Goal: Task Accomplishment & Management: Manage account settings

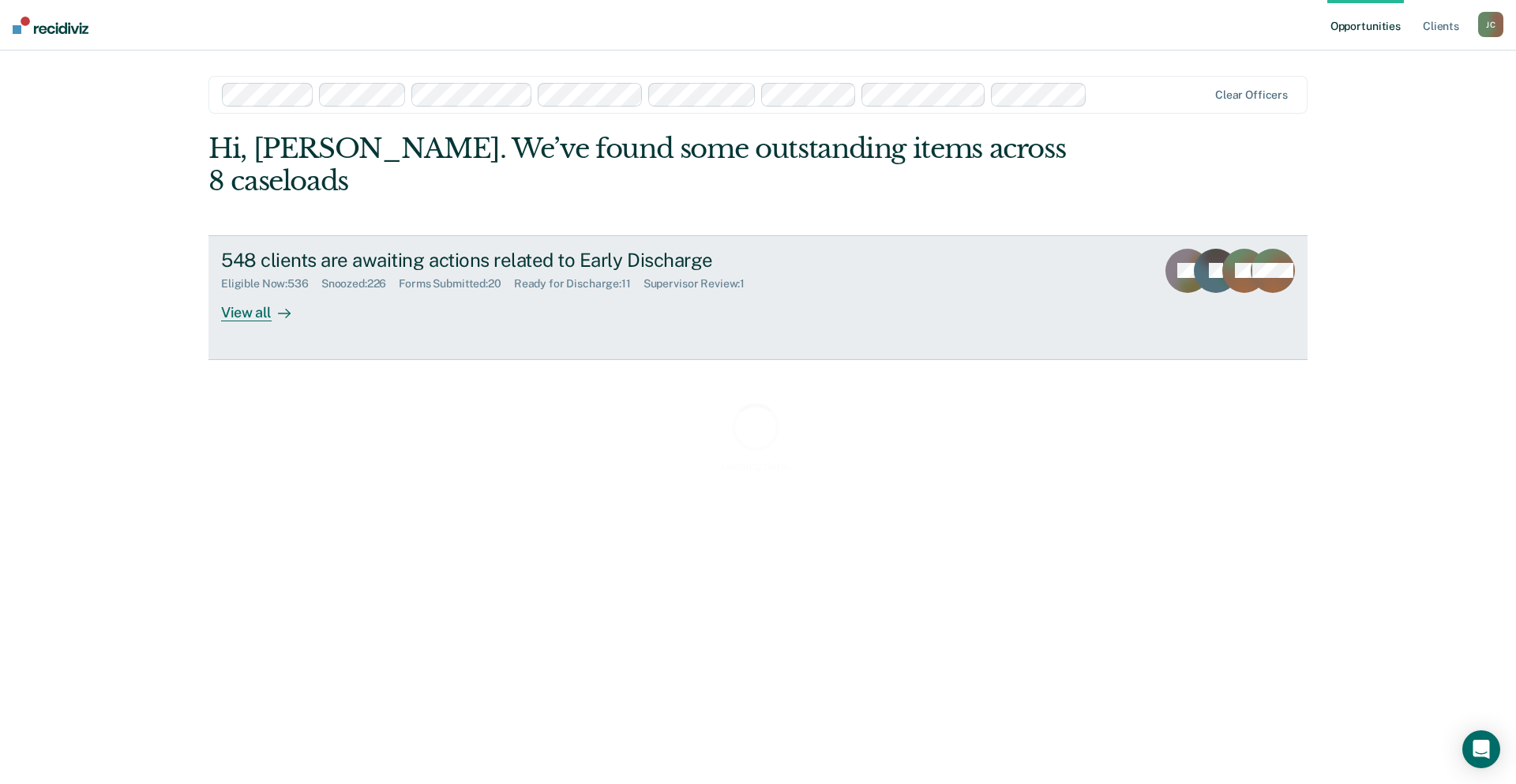
click at [352, 249] on div "548 clients are awaiting actions related to Early Discharge" at bounding box center [499, 260] width 555 height 23
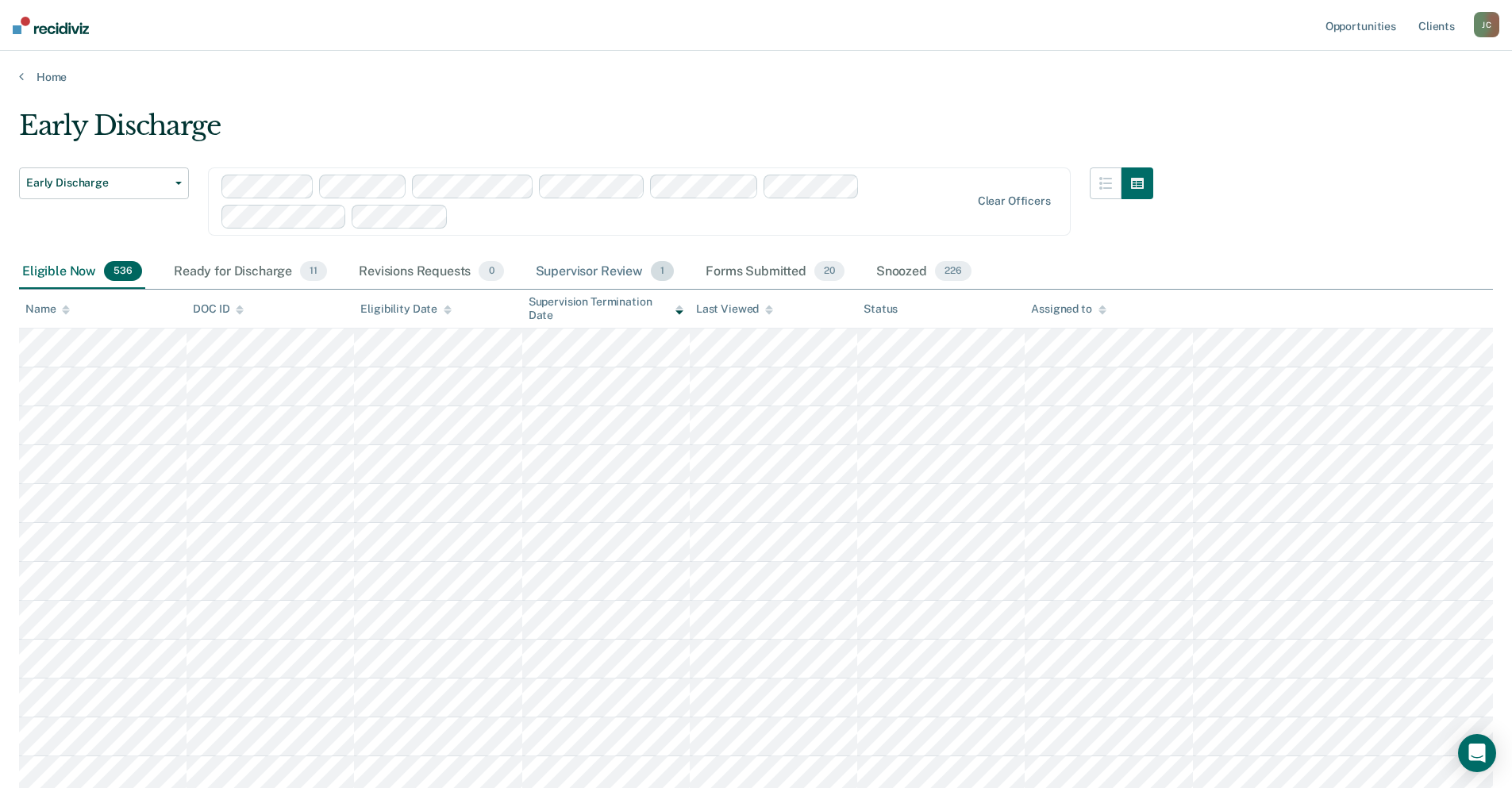
click at [630, 266] on div "Supervisor Review 1" at bounding box center [604, 272] width 145 height 35
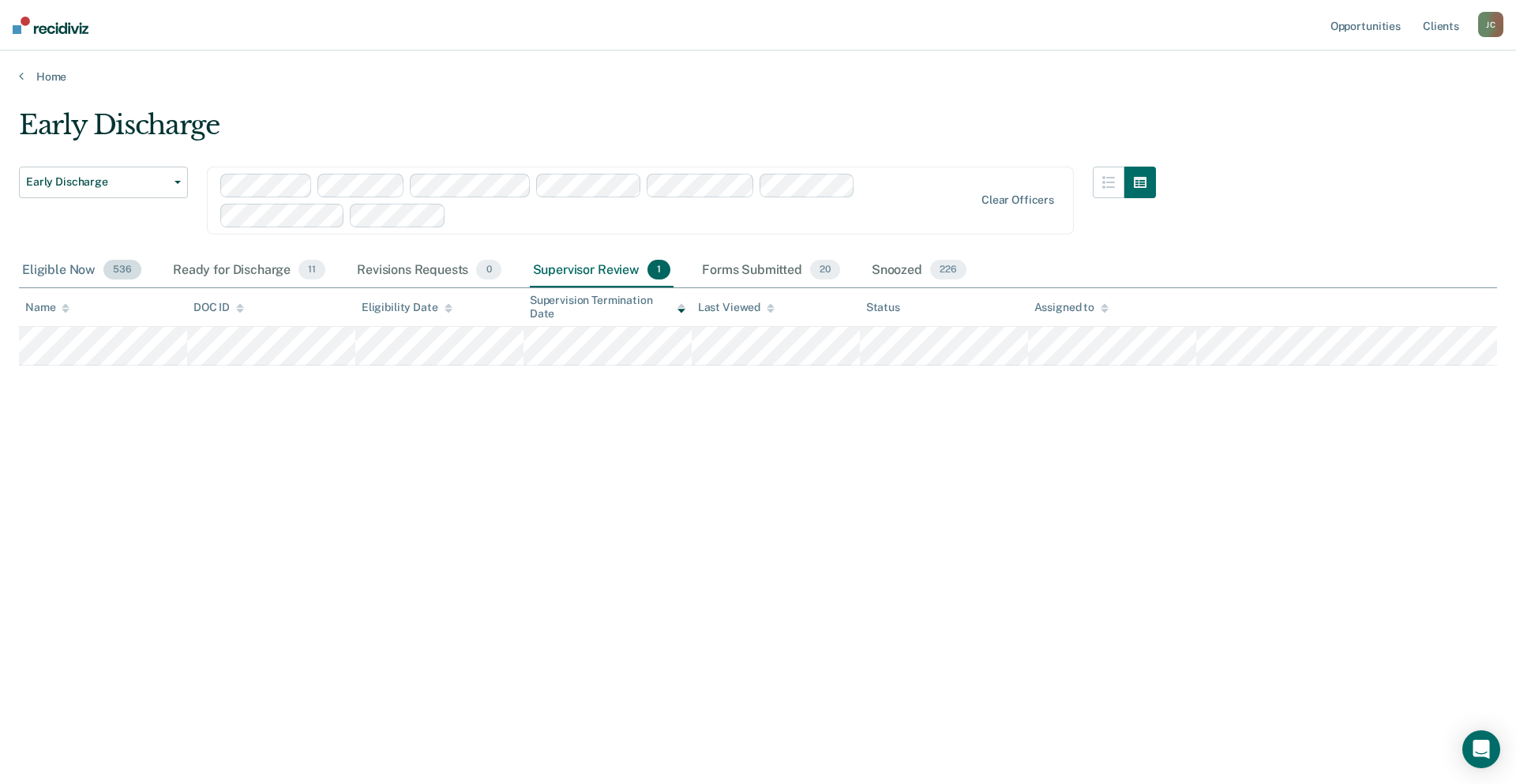
click at [73, 262] on div "Eligible Now 536" at bounding box center [82, 271] width 125 height 35
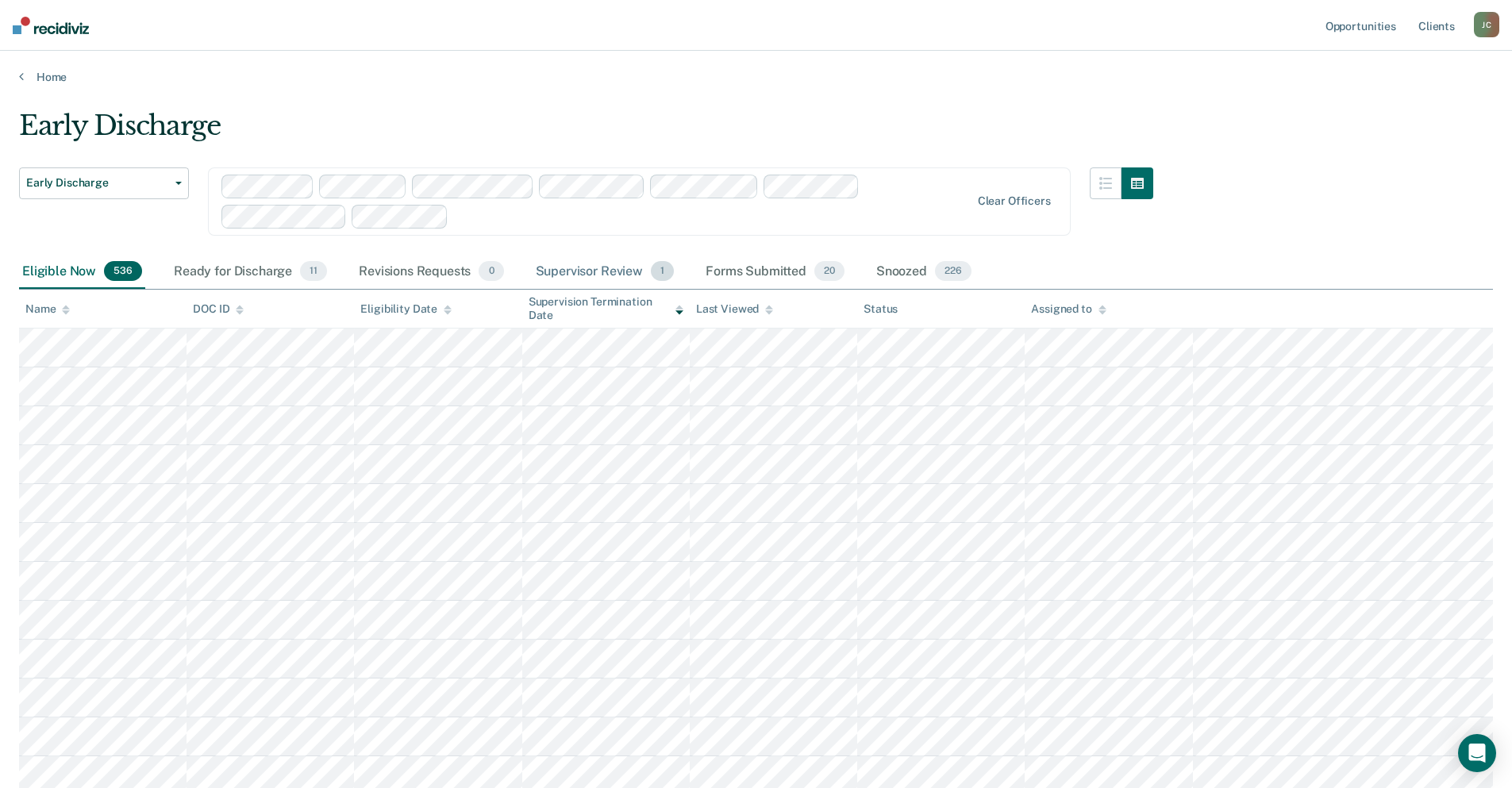
click at [609, 264] on div "Supervisor Review 1" at bounding box center [604, 272] width 145 height 35
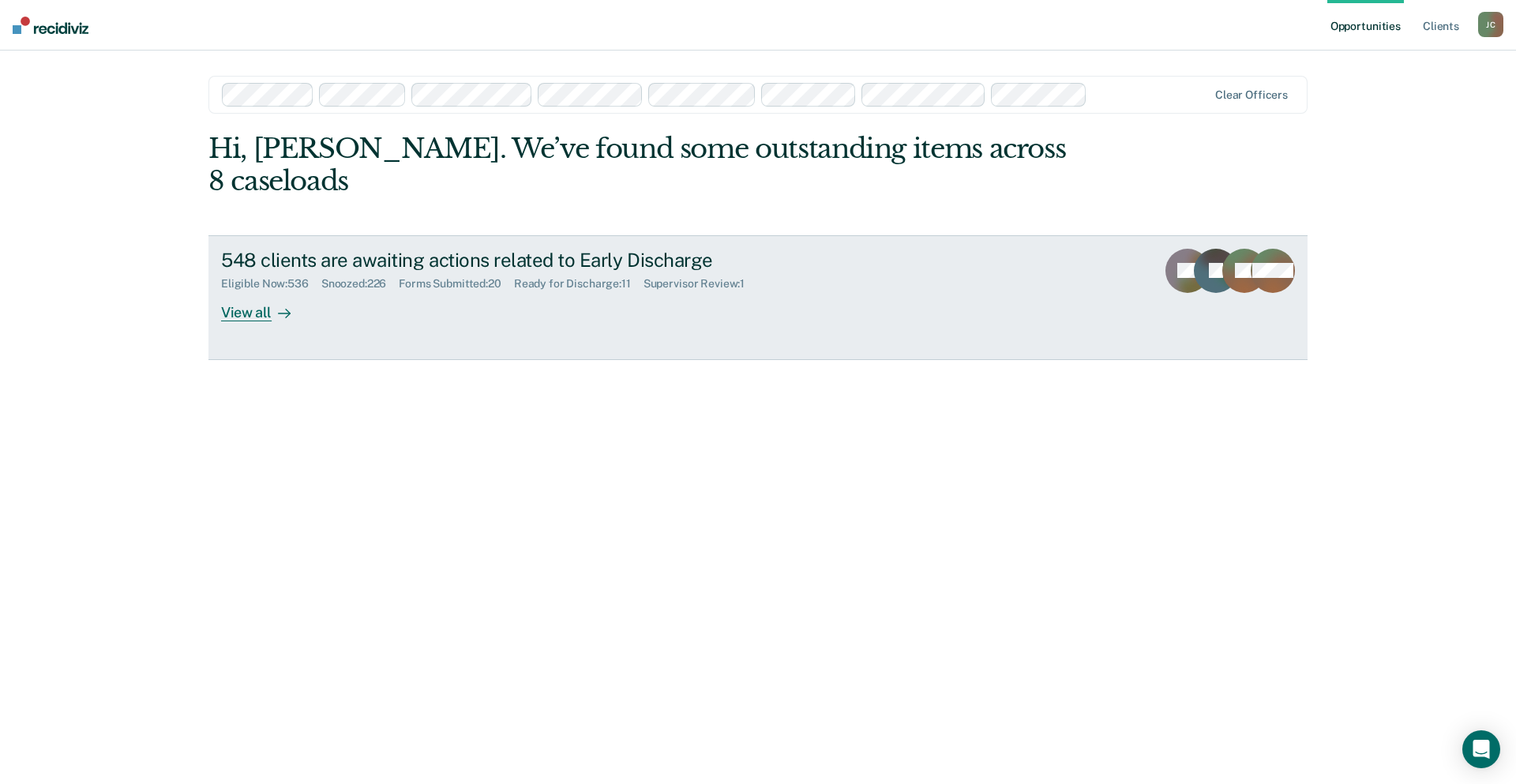
click at [483, 277] on div "Forms Submitted : 20" at bounding box center [456, 284] width 115 height 13
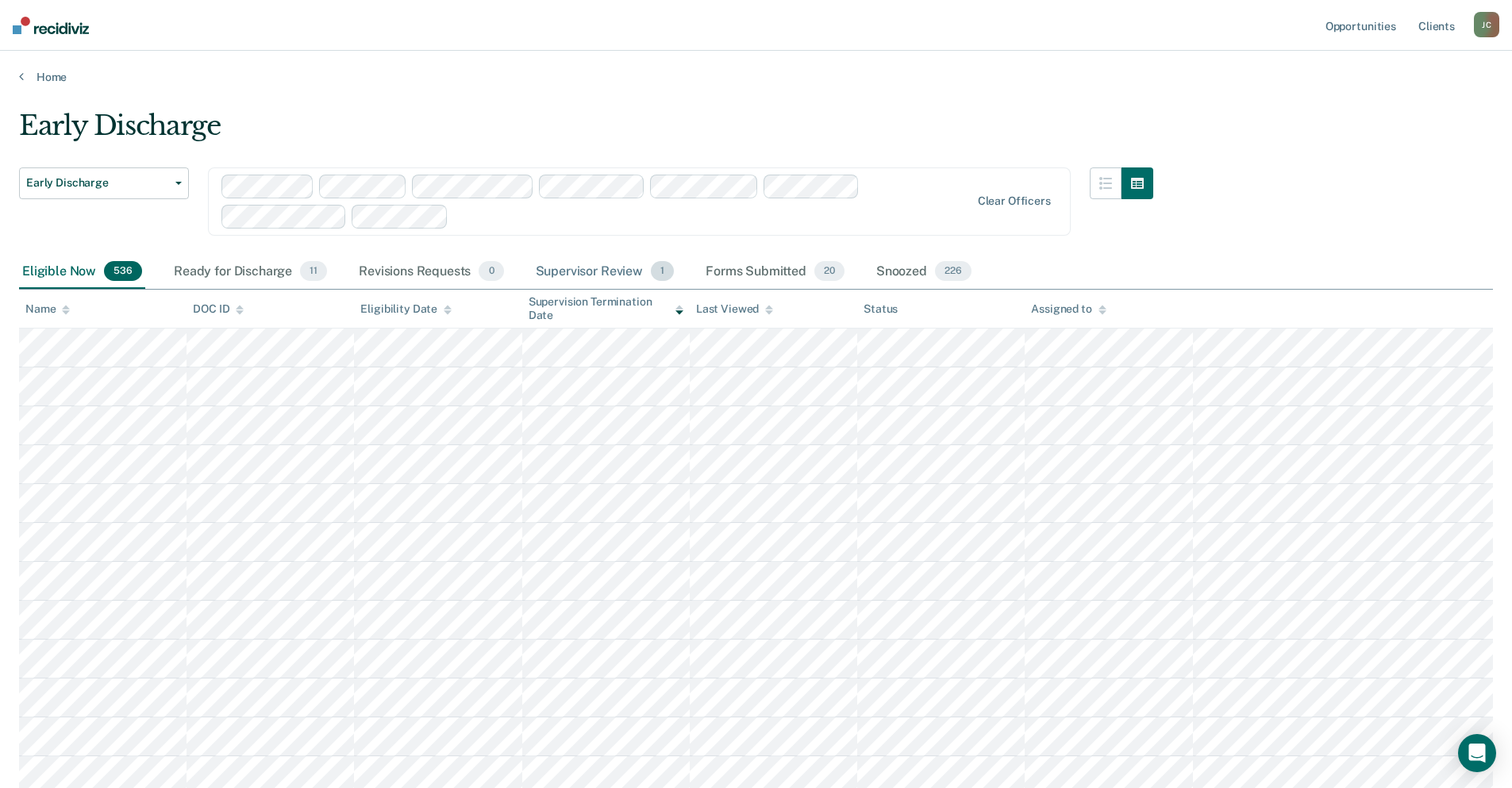
click at [581, 257] on div "Supervisor Review 1" at bounding box center [604, 272] width 145 height 35
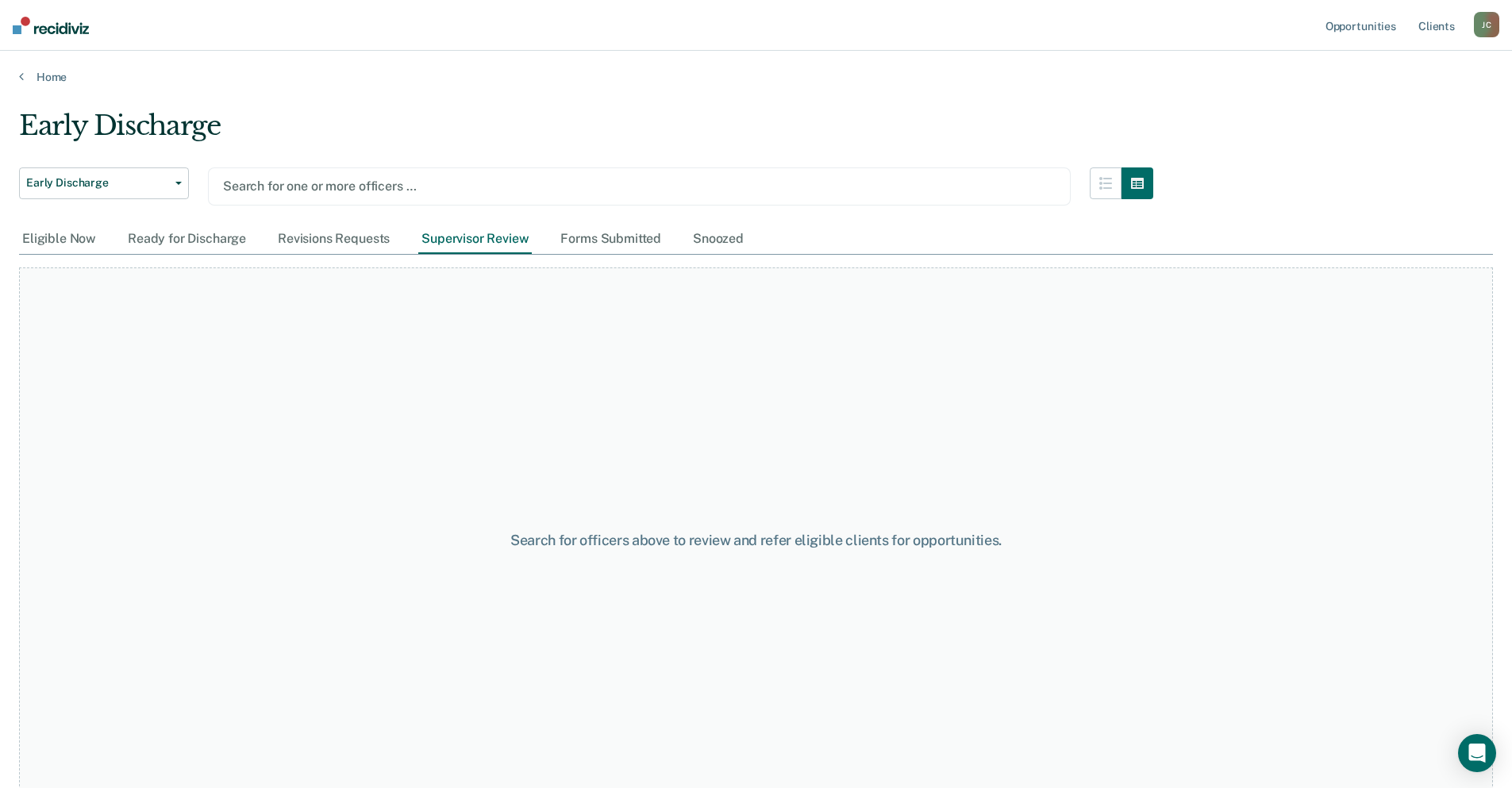
click at [602, 182] on div at bounding box center [640, 186] width 833 height 18
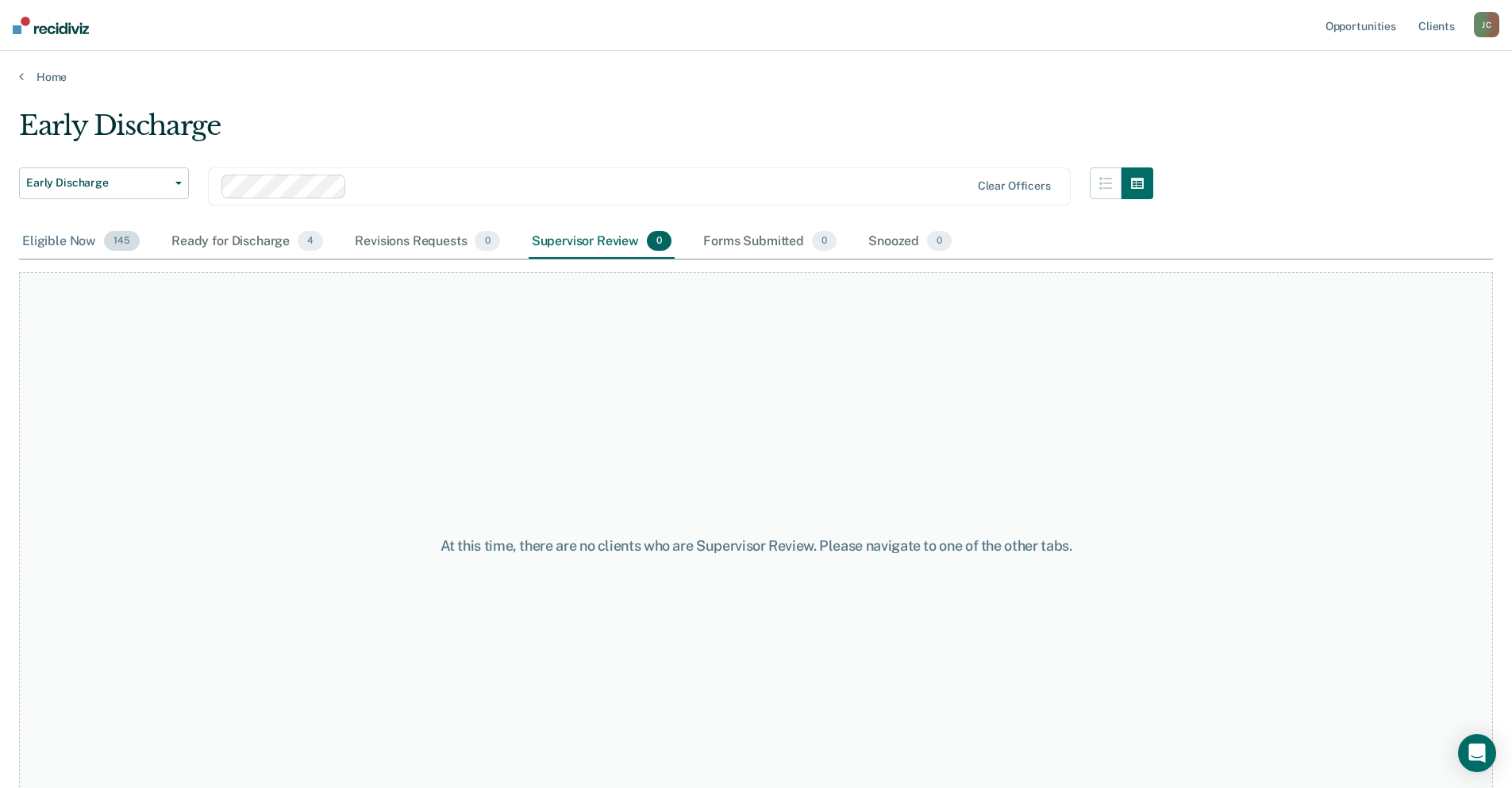
click at [64, 238] on div "Eligible Now 145" at bounding box center [81, 243] width 123 height 35
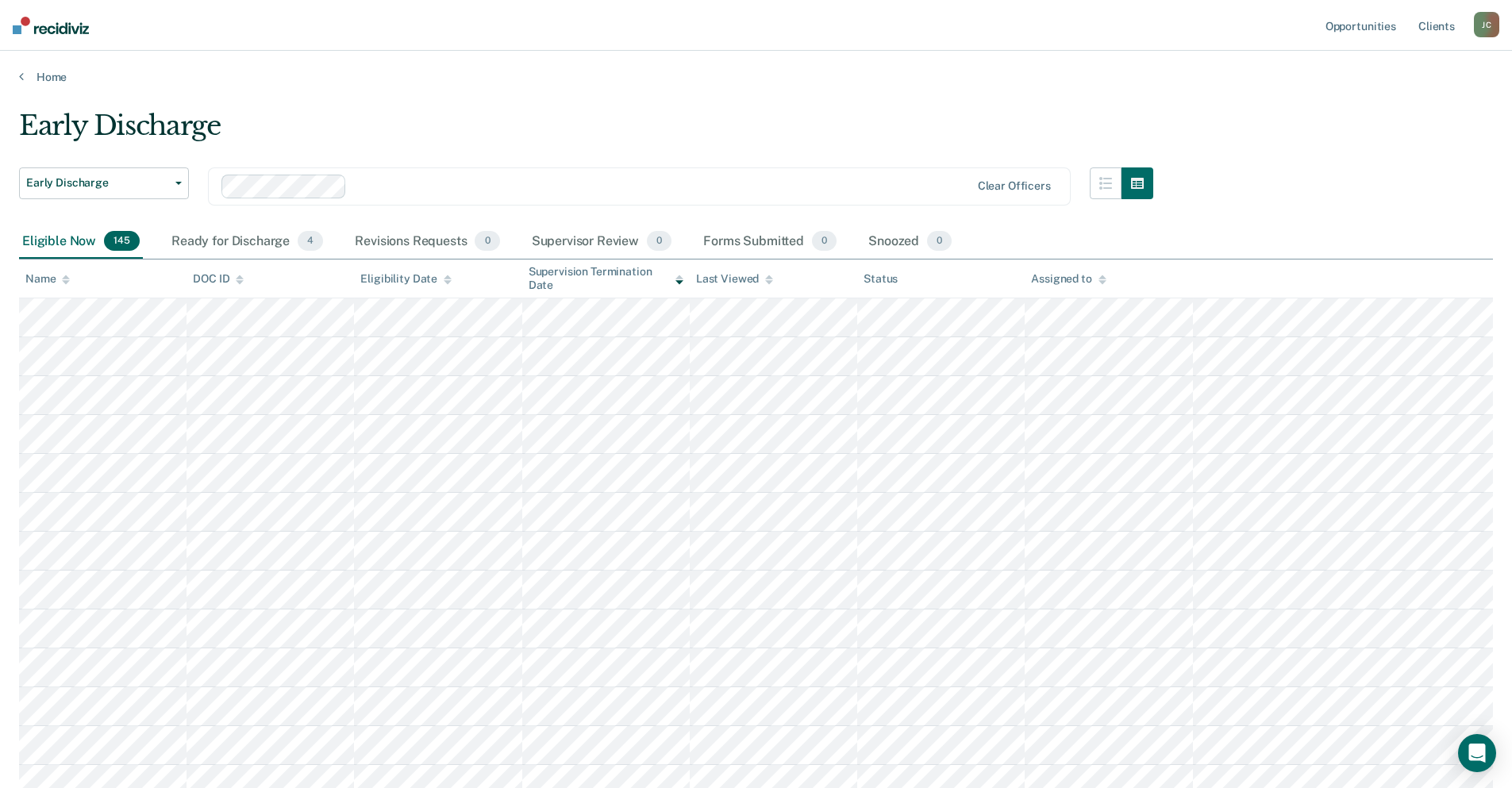
click at [67, 280] on icon at bounding box center [65, 279] width 8 height 10
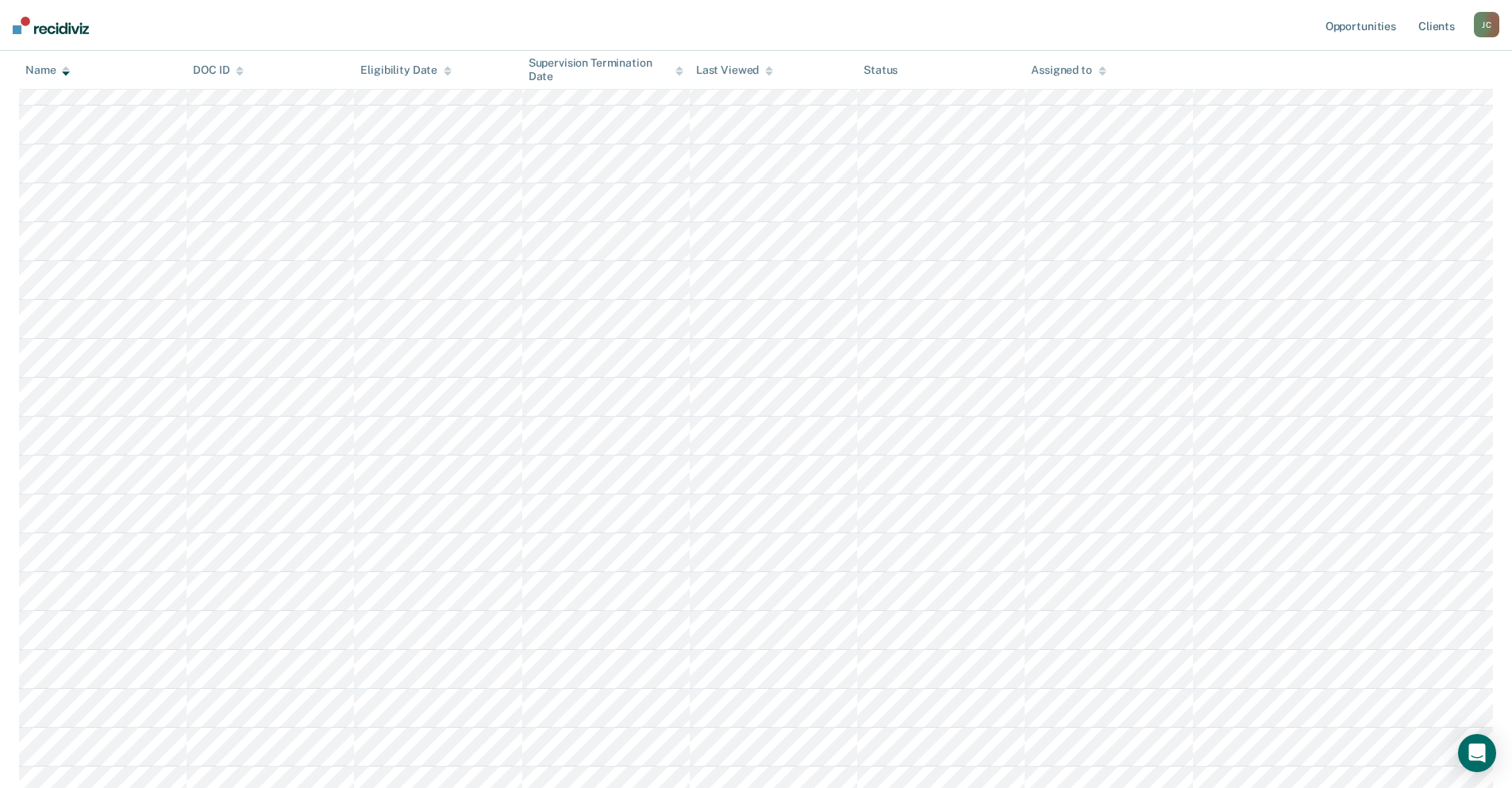
scroll to position [848, 0]
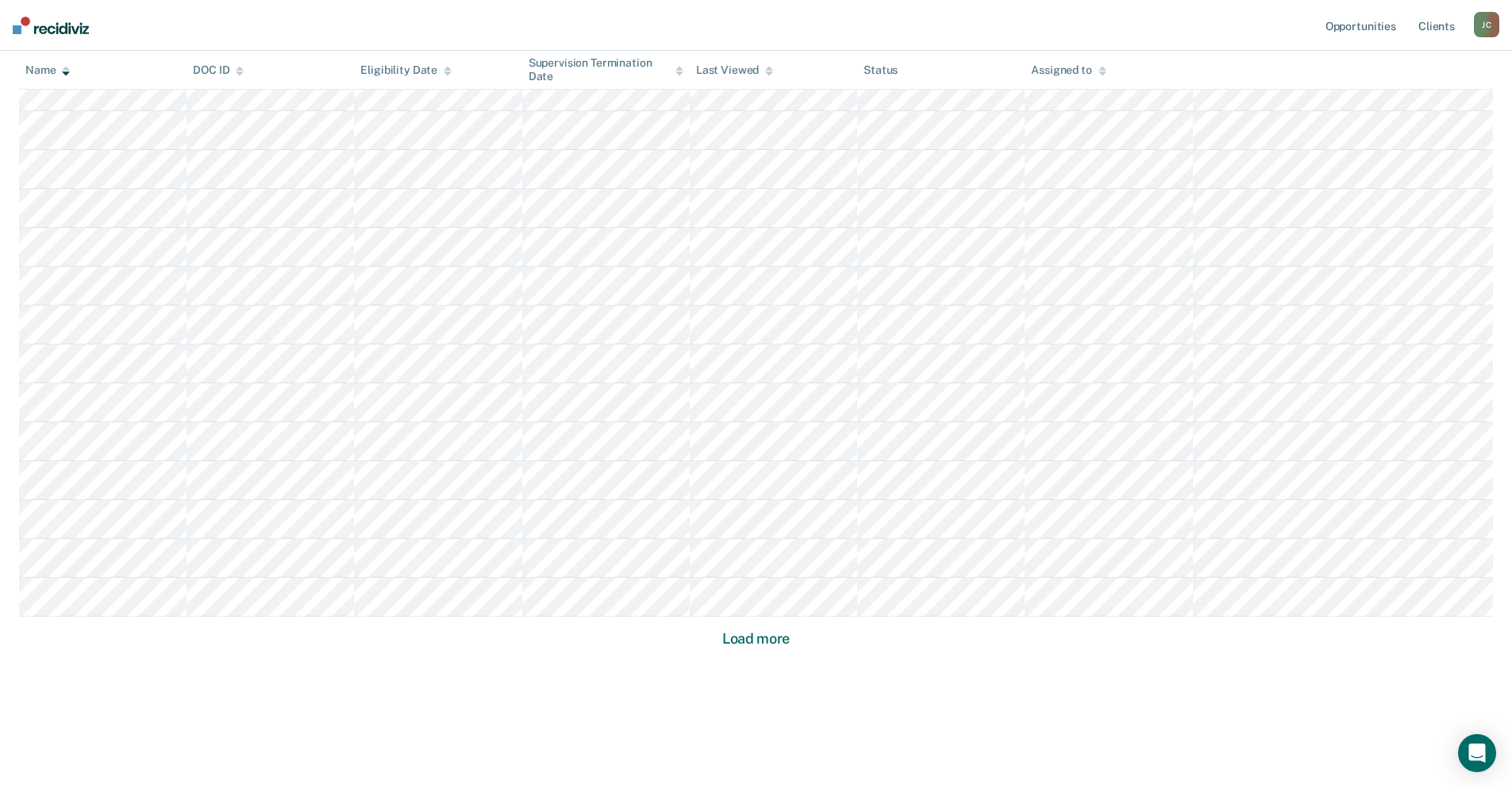
click at [758, 631] on button "Load more" at bounding box center [756, 639] width 77 height 19
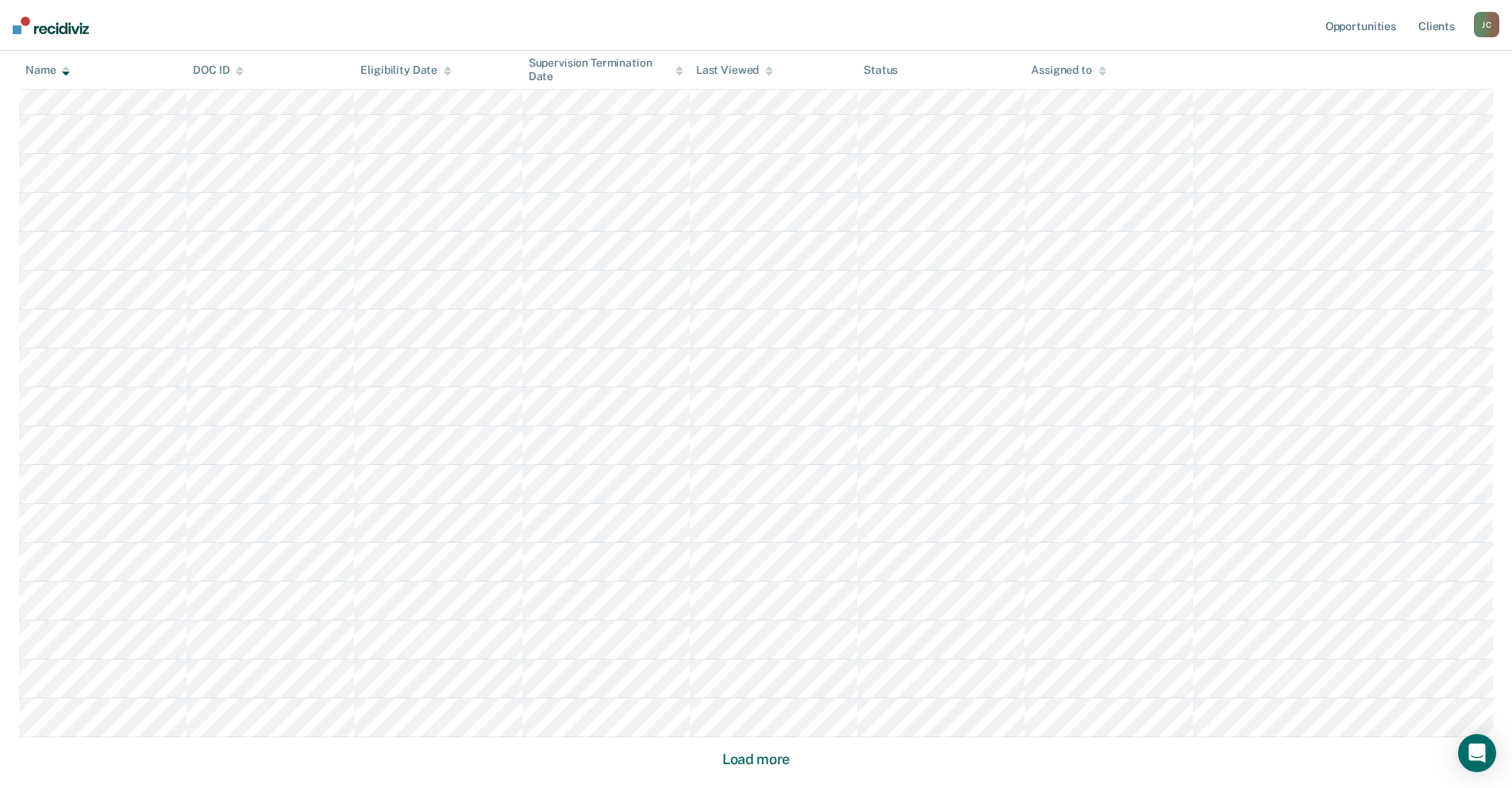
scroll to position [2014, 0]
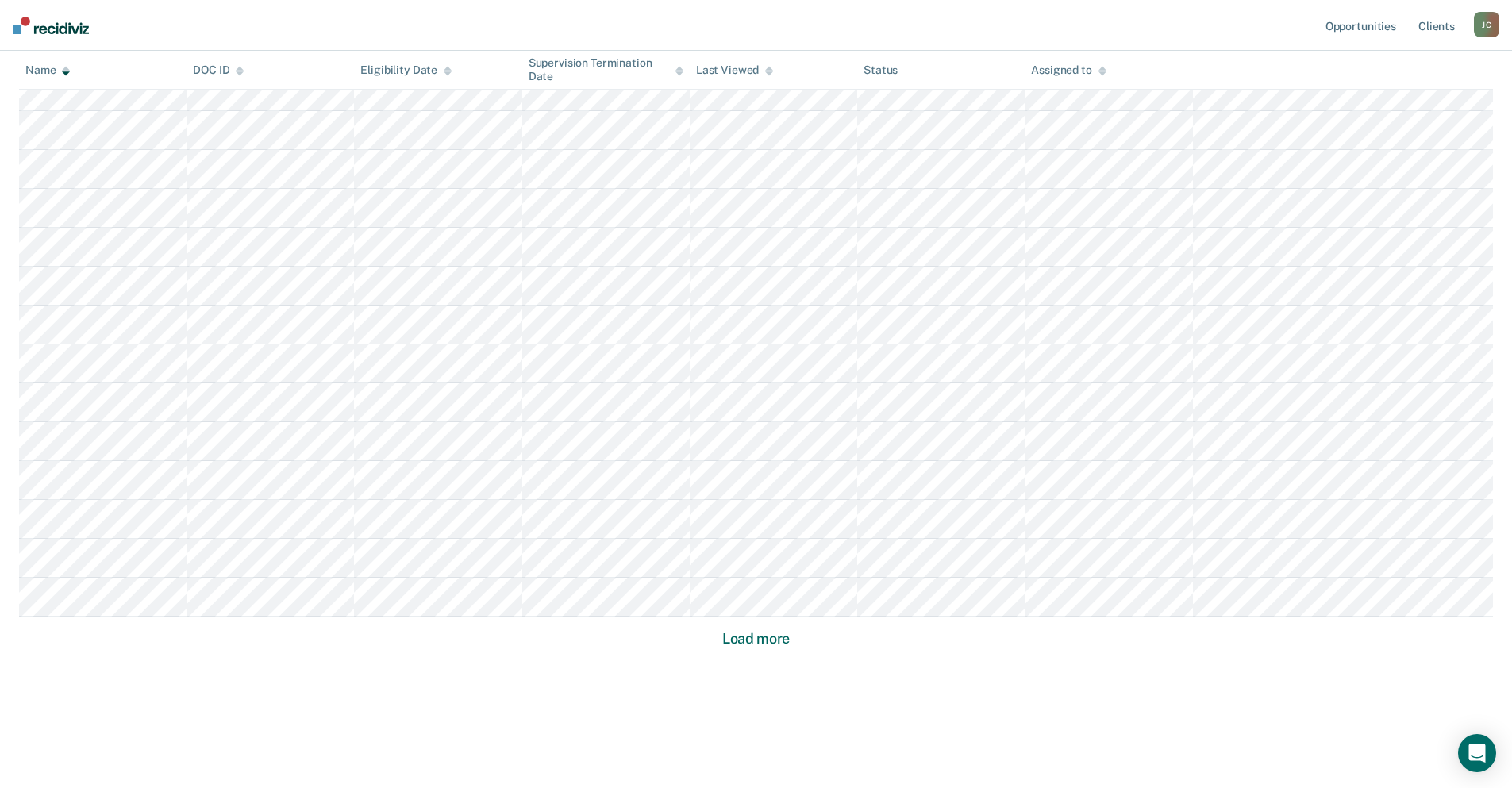
click at [735, 635] on button "Load more" at bounding box center [756, 639] width 77 height 19
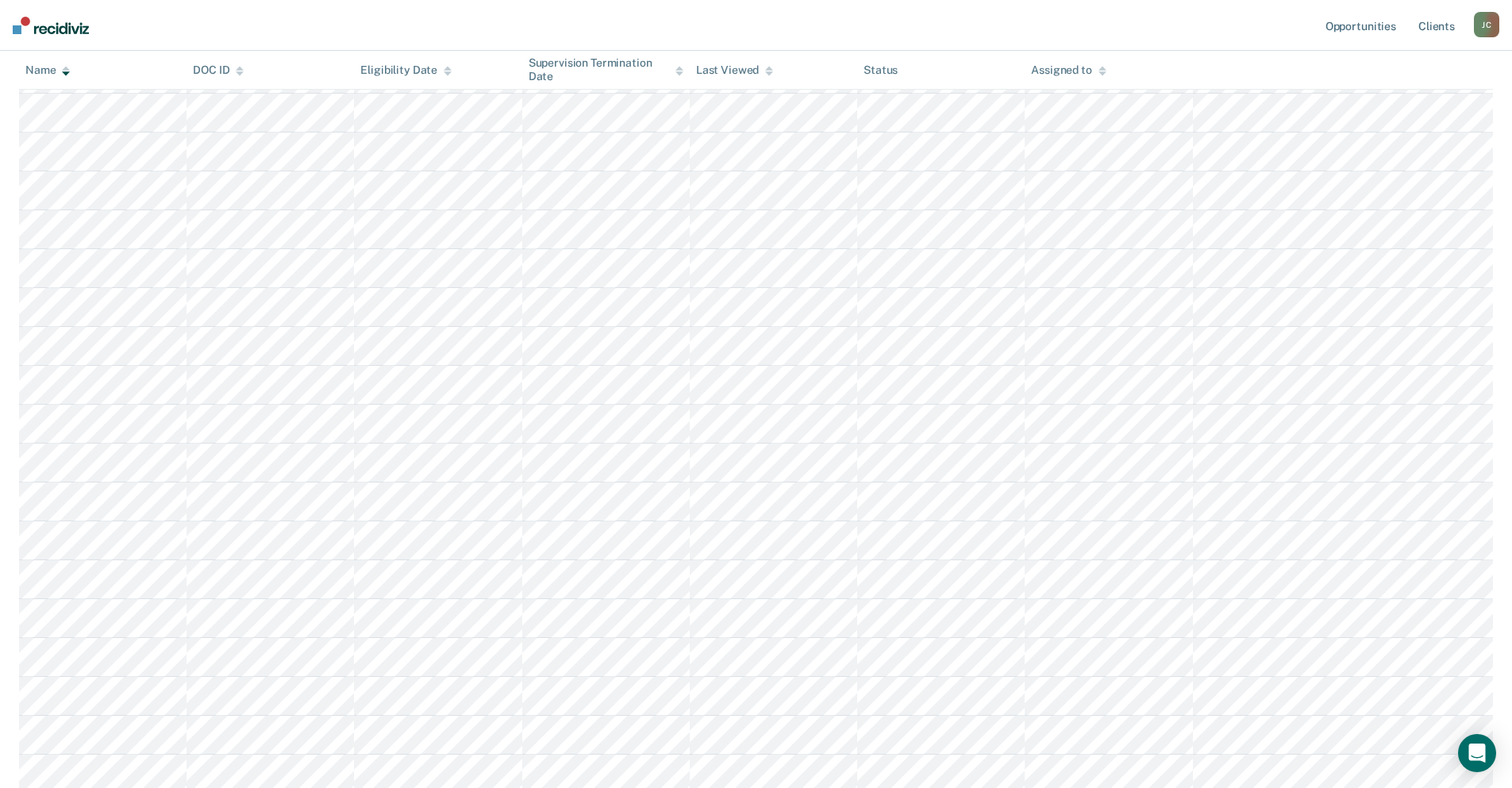
scroll to position [3181, 0]
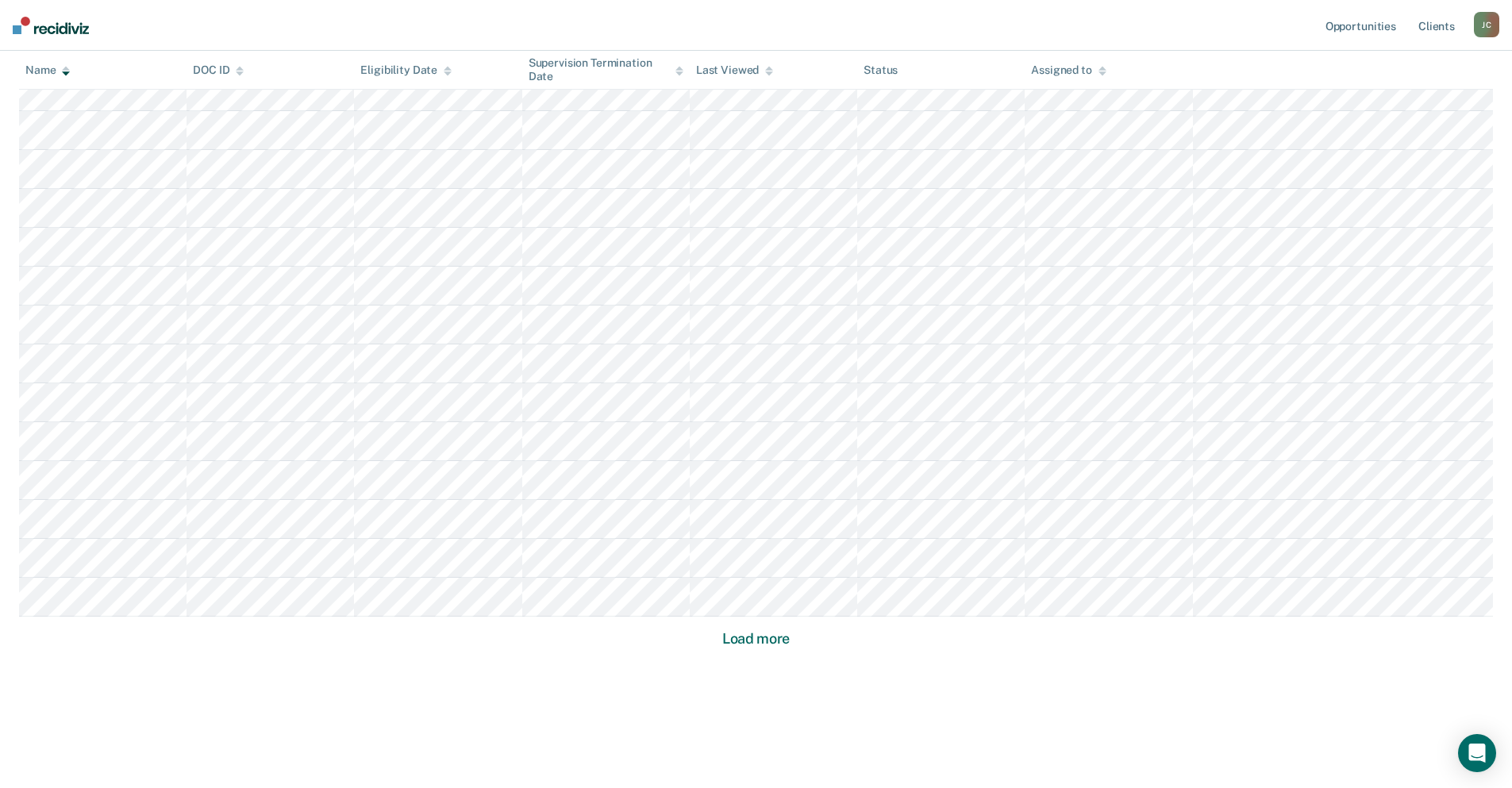
click at [772, 634] on button "Load more" at bounding box center [756, 639] width 77 height 19
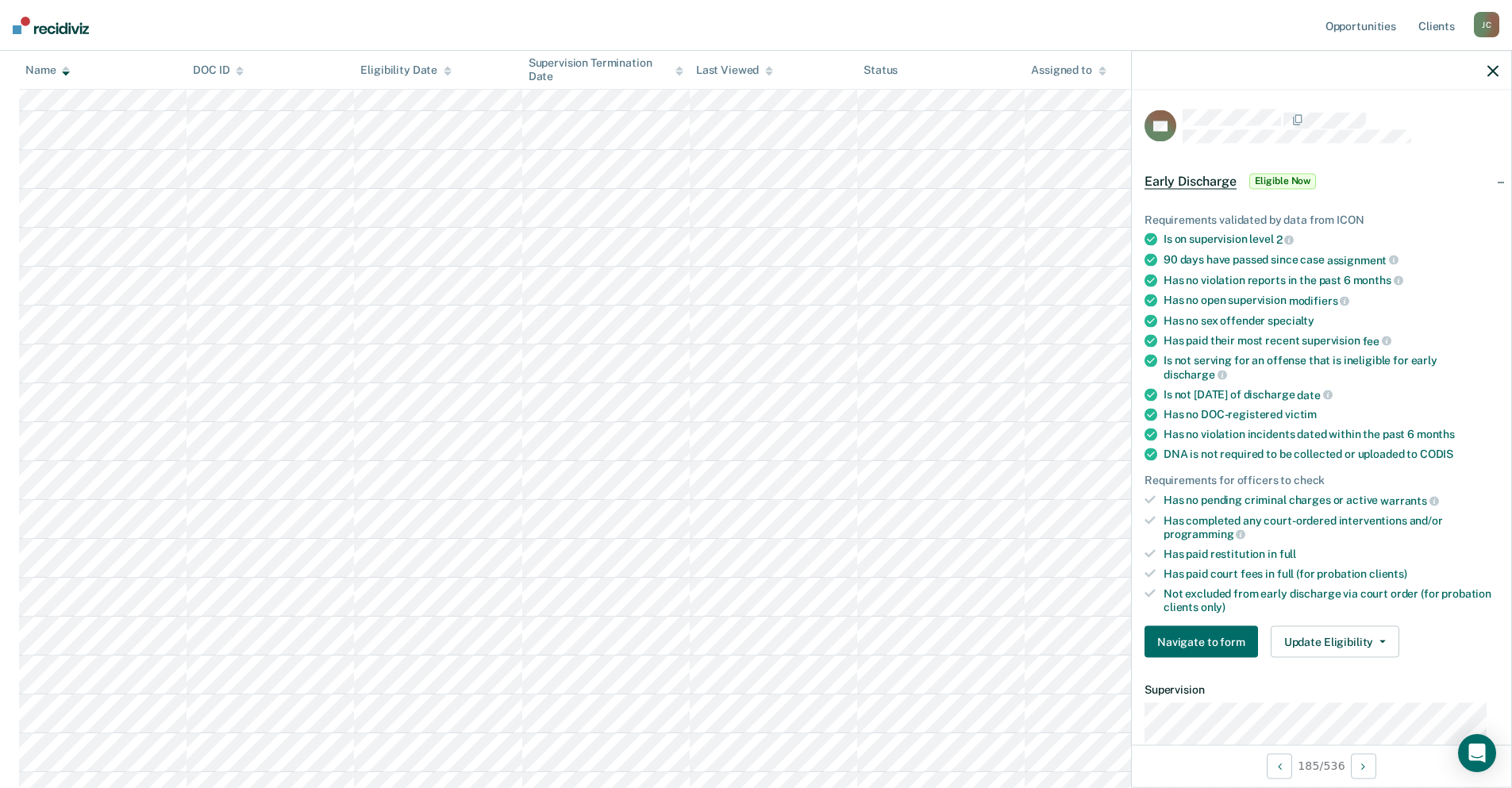
scroll to position [3950, 0]
click at [1308, 644] on button "Update Eligibility" at bounding box center [1334, 642] width 128 height 32
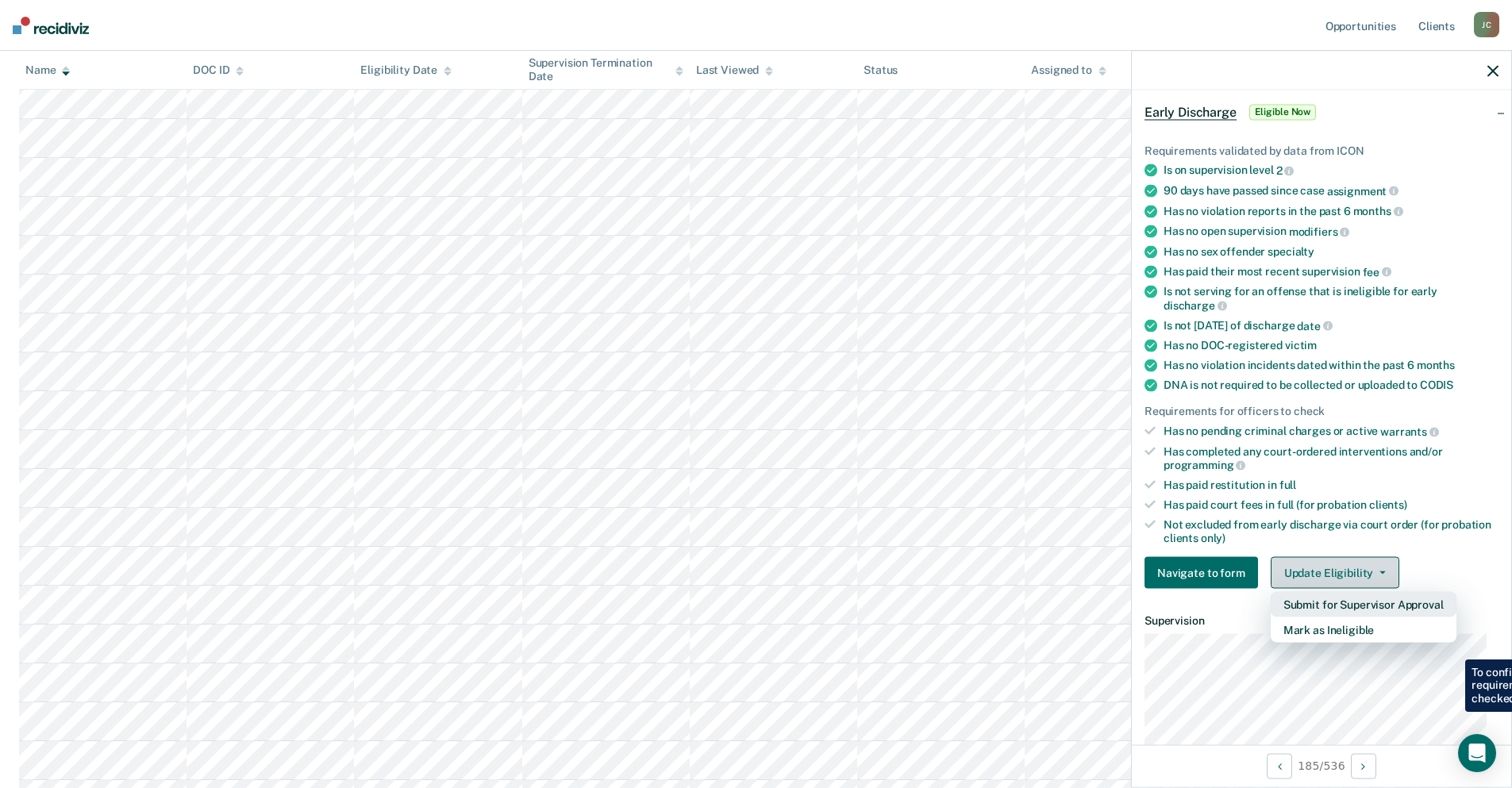
scroll to position [159, 0]
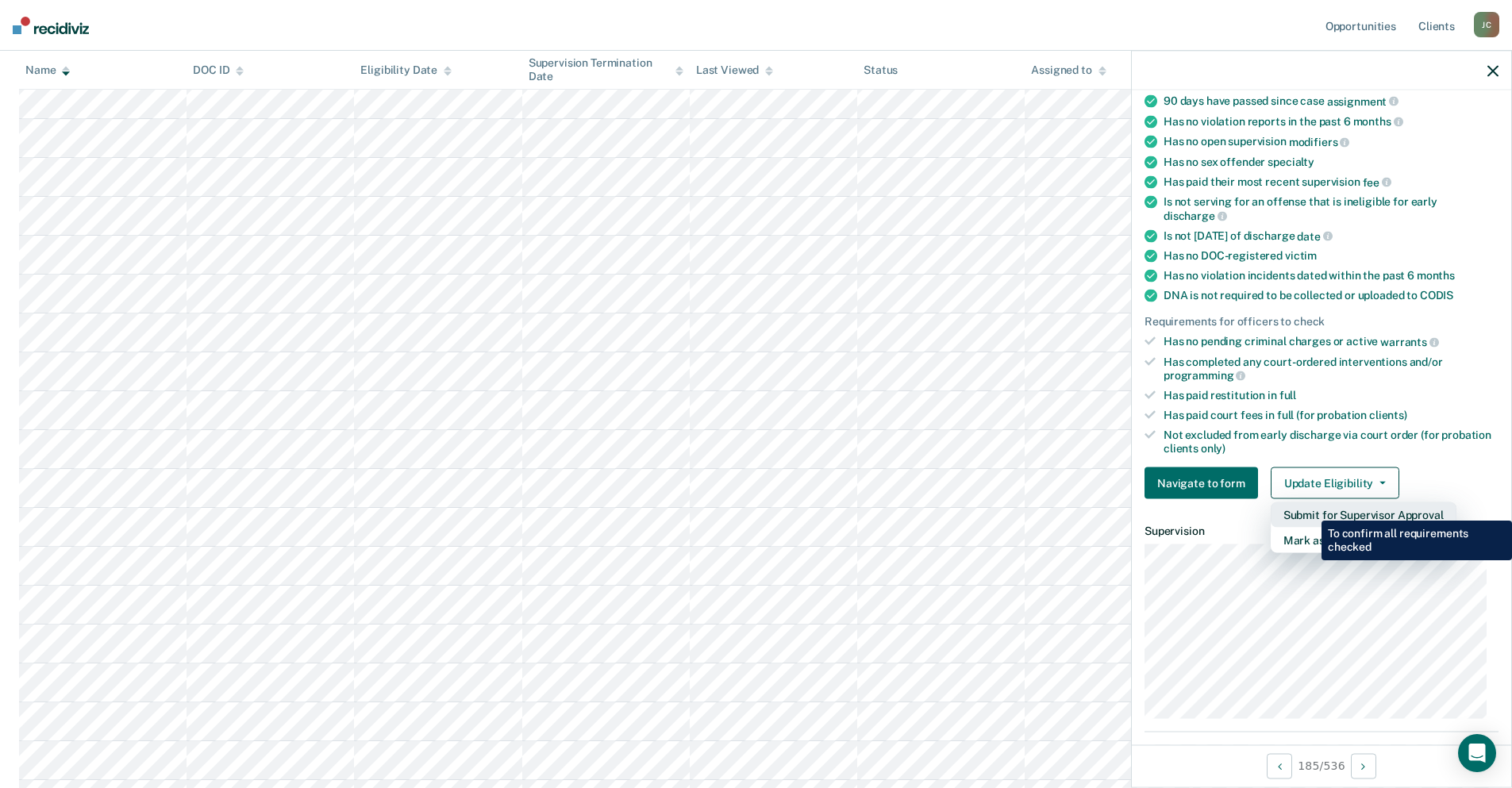
click at [1310, 509] on button "Submit for Supervisor Approval" at bounding box center [1363, 514] width 186 height 25
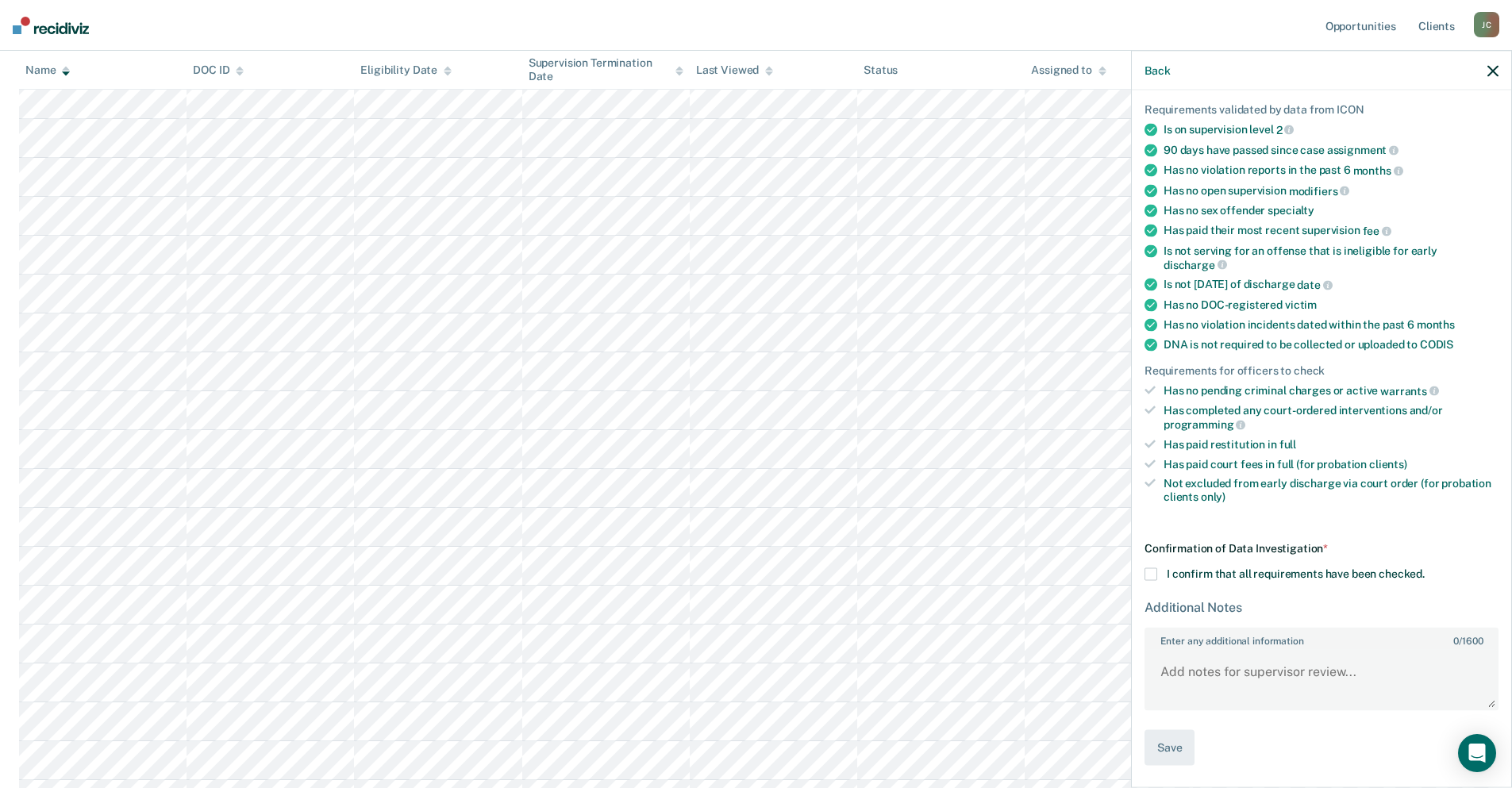
scroll to position [108, 0]
click at [1149, 574] on span at bounding box center [1150, 576] width 13 height 13
click at [1425, 570] on input "I confirm that all requirements have been checked." at bounding box center [1425, 570] width 0 height 0
click at [1162, 754] on button "Save" at bounding box center [1169, 749] width 50 height 36
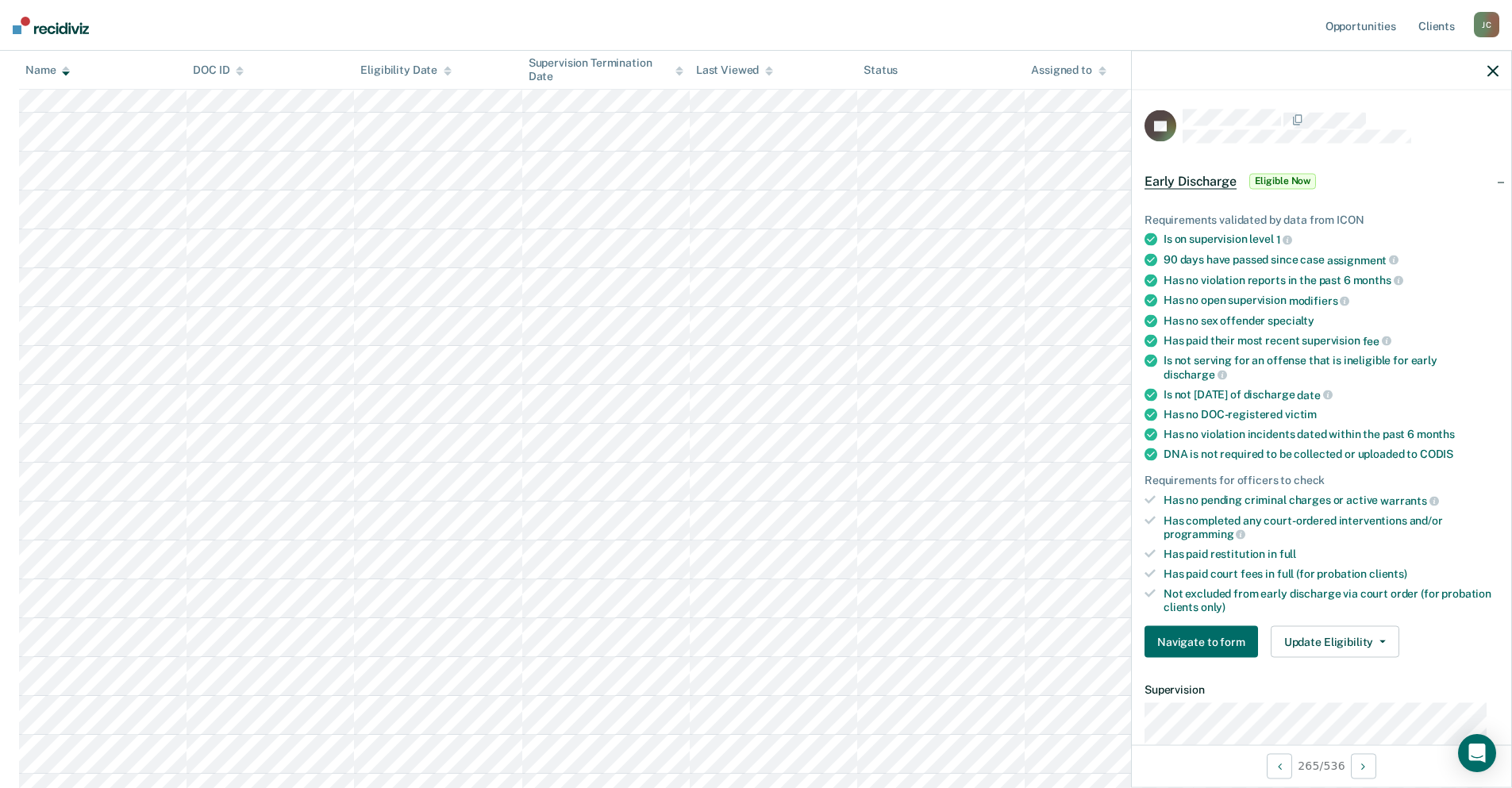
scroll to position [80, 0]
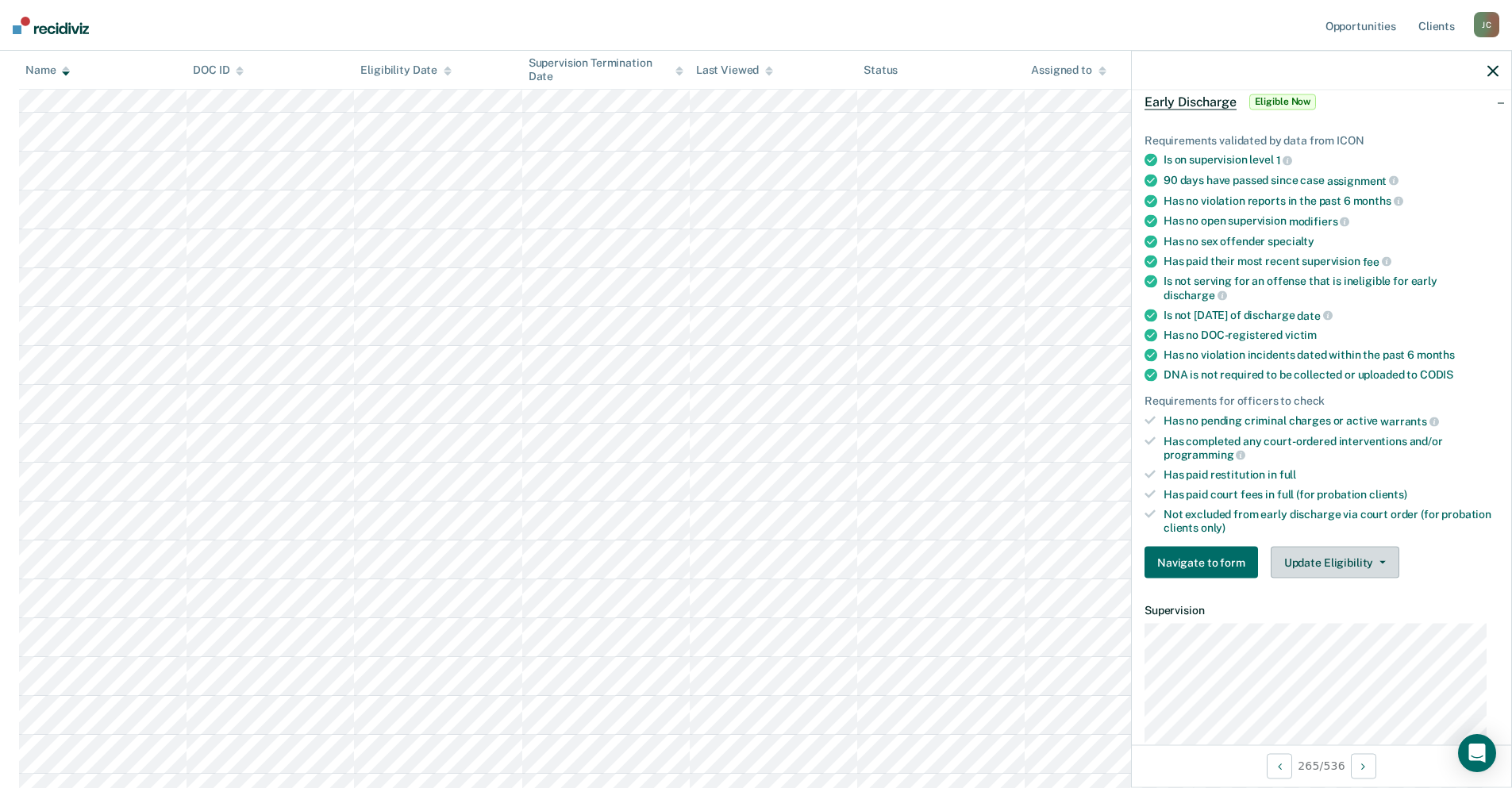
click at [1293, 559] on button "Update Eligibility" at bounding box center [1334, 562] width 128 height 32
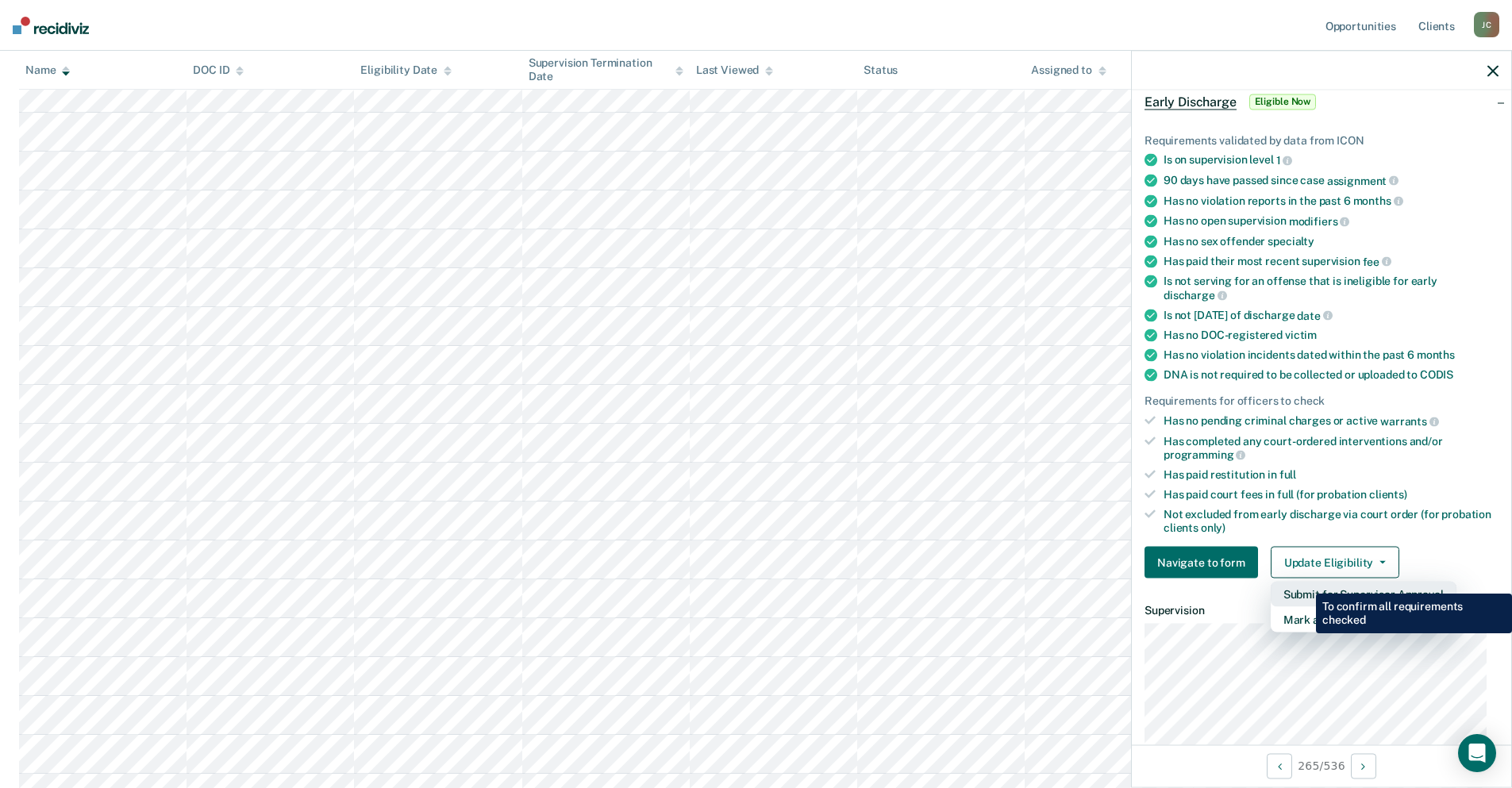
click at [1304, 582] on button "Submit for Supervisor Approval" at bounding box center [1363, 594] width 186 height 25
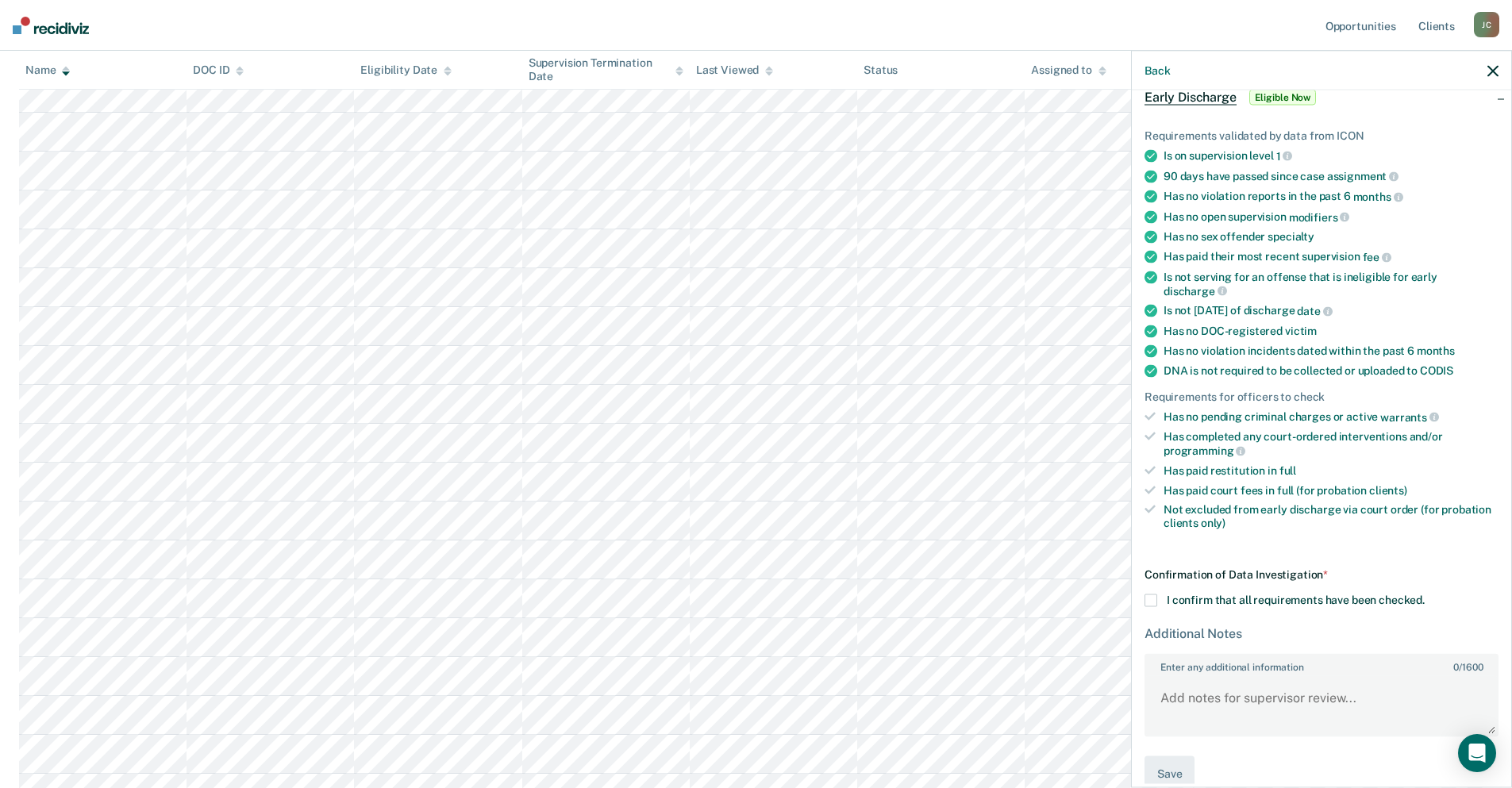
scroll to position [108, 0]
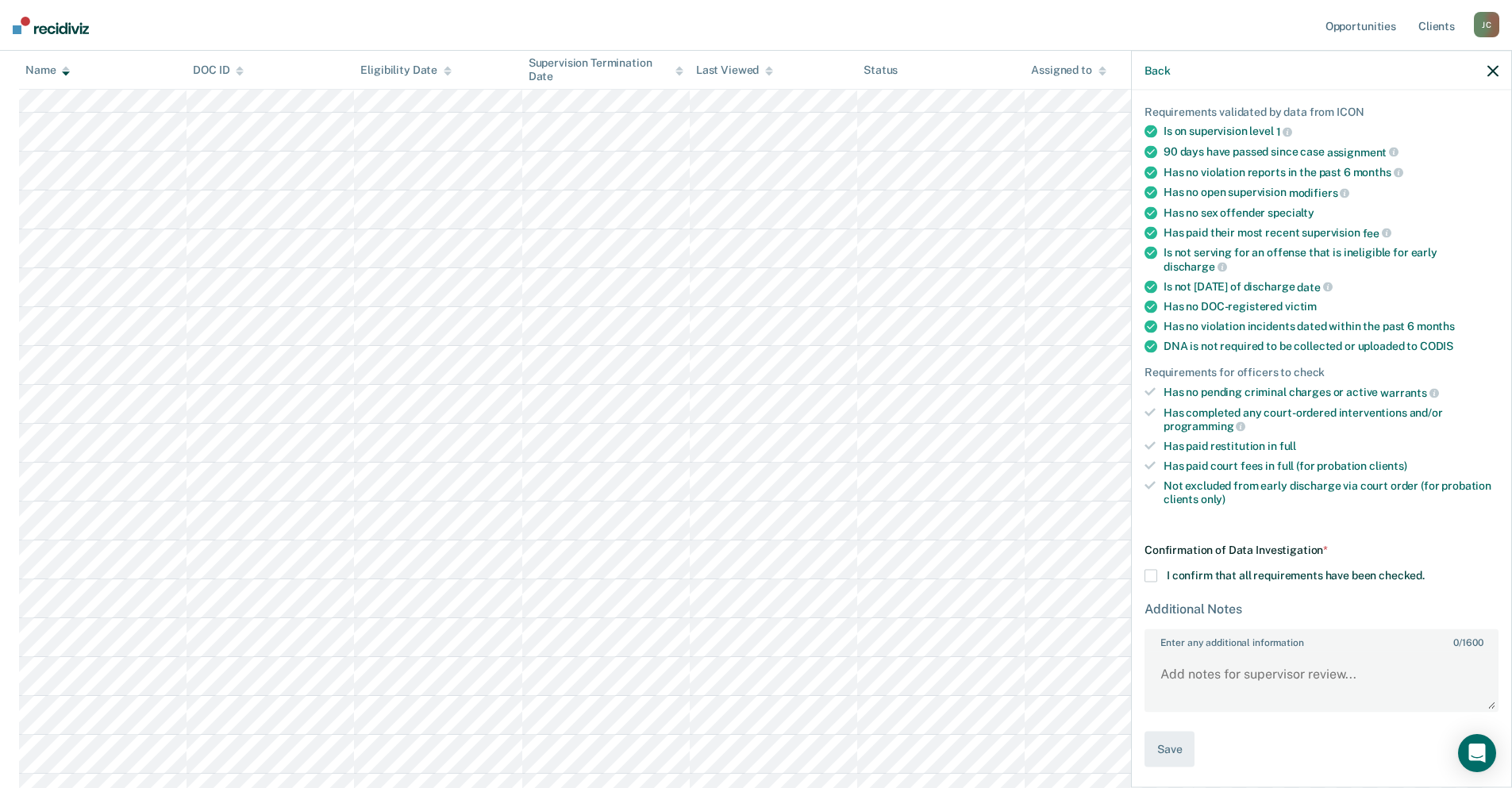
click at [1153, 577] on span at bounding box center [1150, 576] width 13 height 13
click at [1425, 570] on input "I confirm that all requirements have been checked." at bounding box center [1425, 570] width 0 height 0
click at [1180, 759] on button "Save" at bounding box center [1169, 749] width 50 height 36
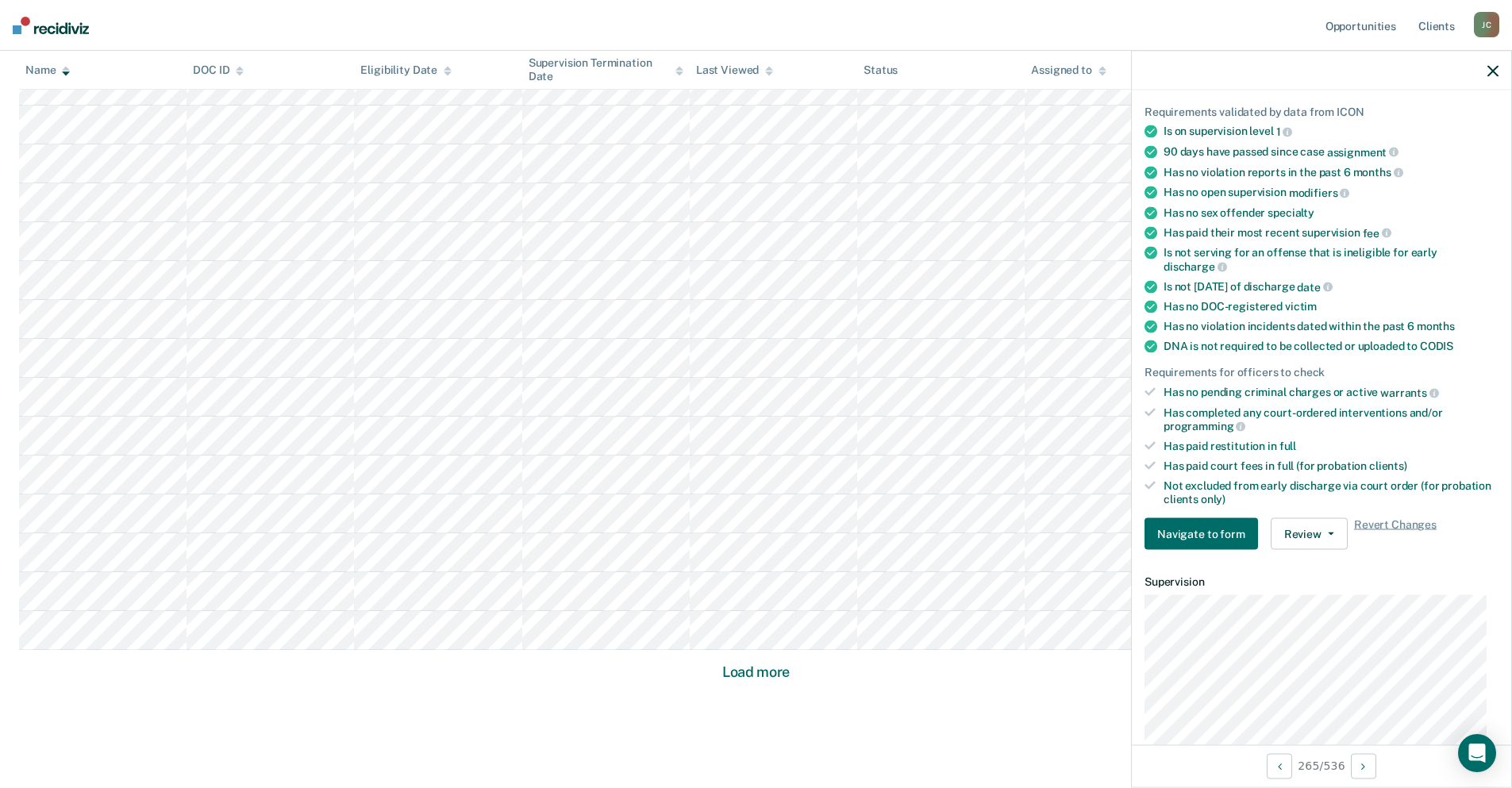
scroll to position [4347, 0]
click at [735, 634] on button "Load more" at bounding box center [756, 639] width 77 height 19
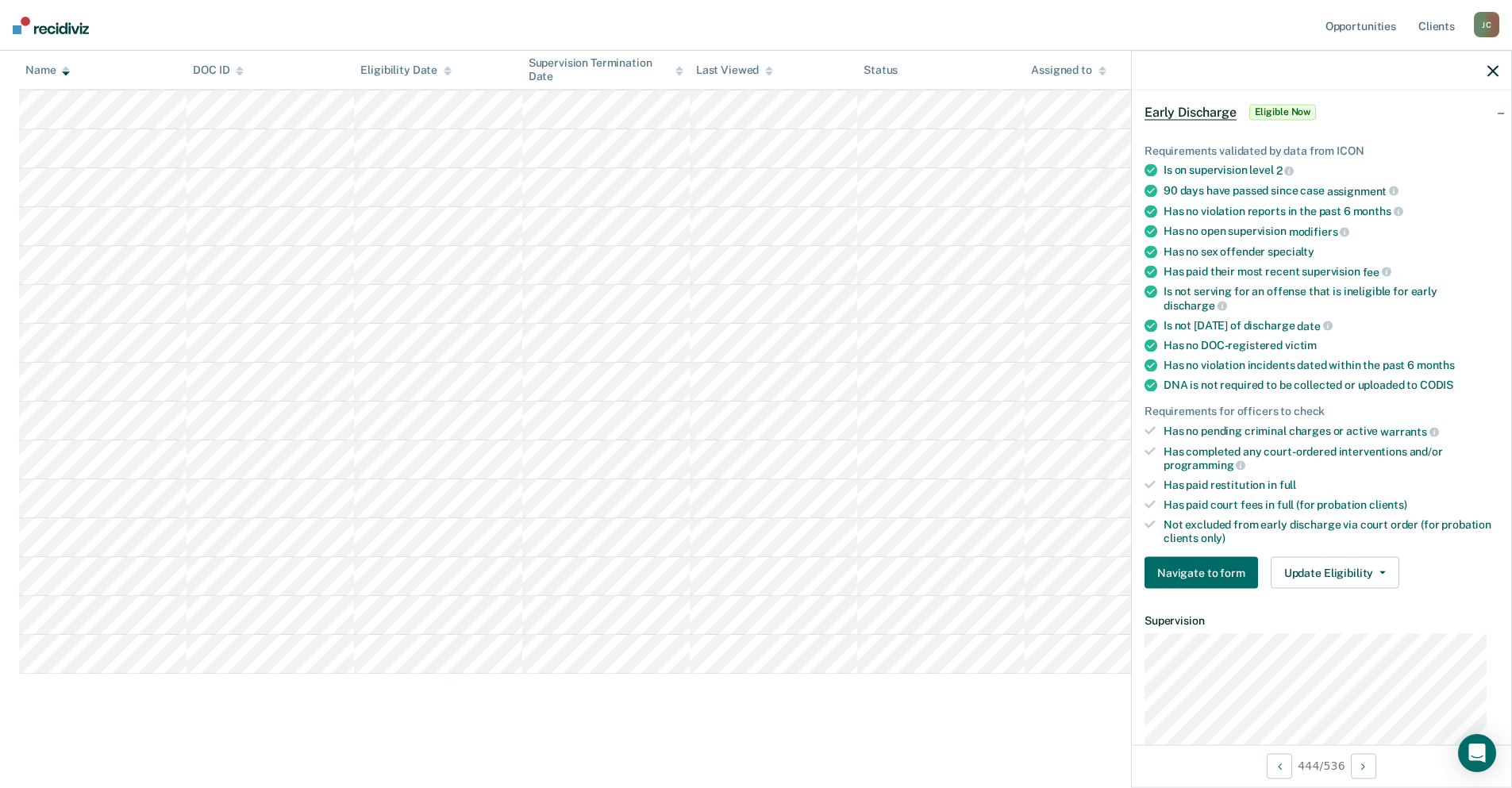
scroll to position [159, 0]
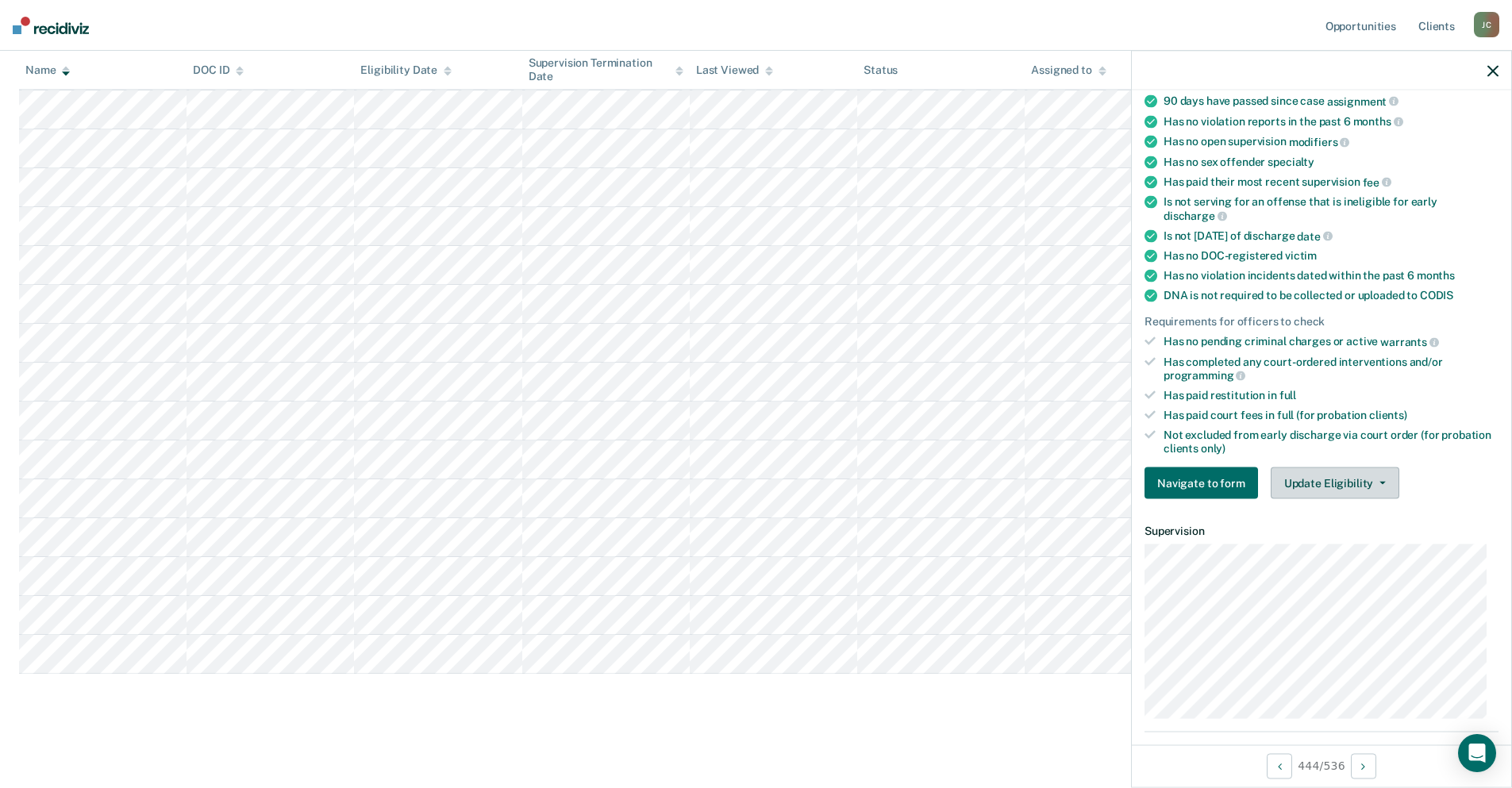
click at [1295, 483] on button "Update Eligibility" at bounding box center [1334, 483] width 128 height 32
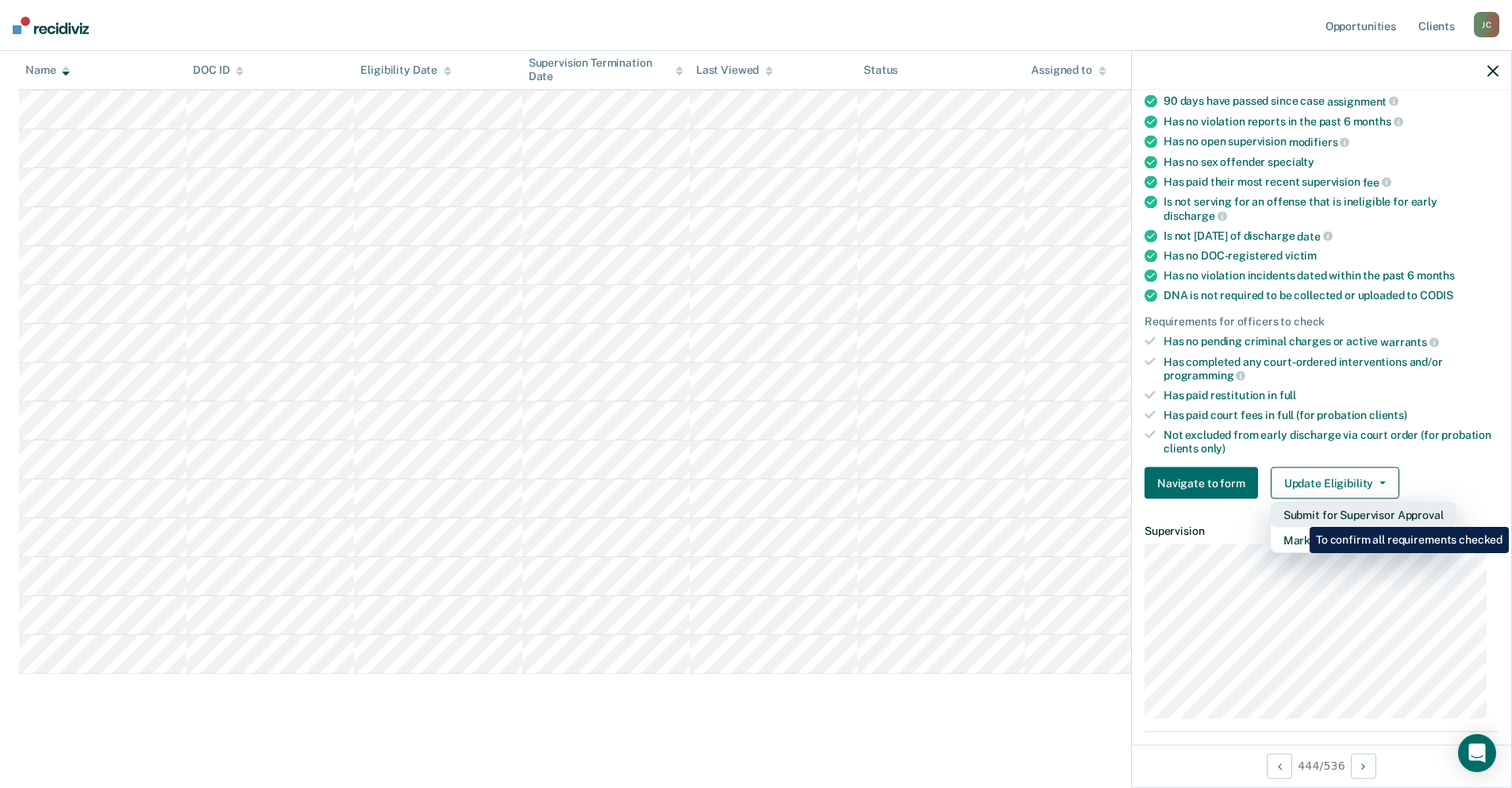
click at [1298, 515] on button "Submit for Supervisor Approval" at bounding box center [1363, 514] width 186 height 25
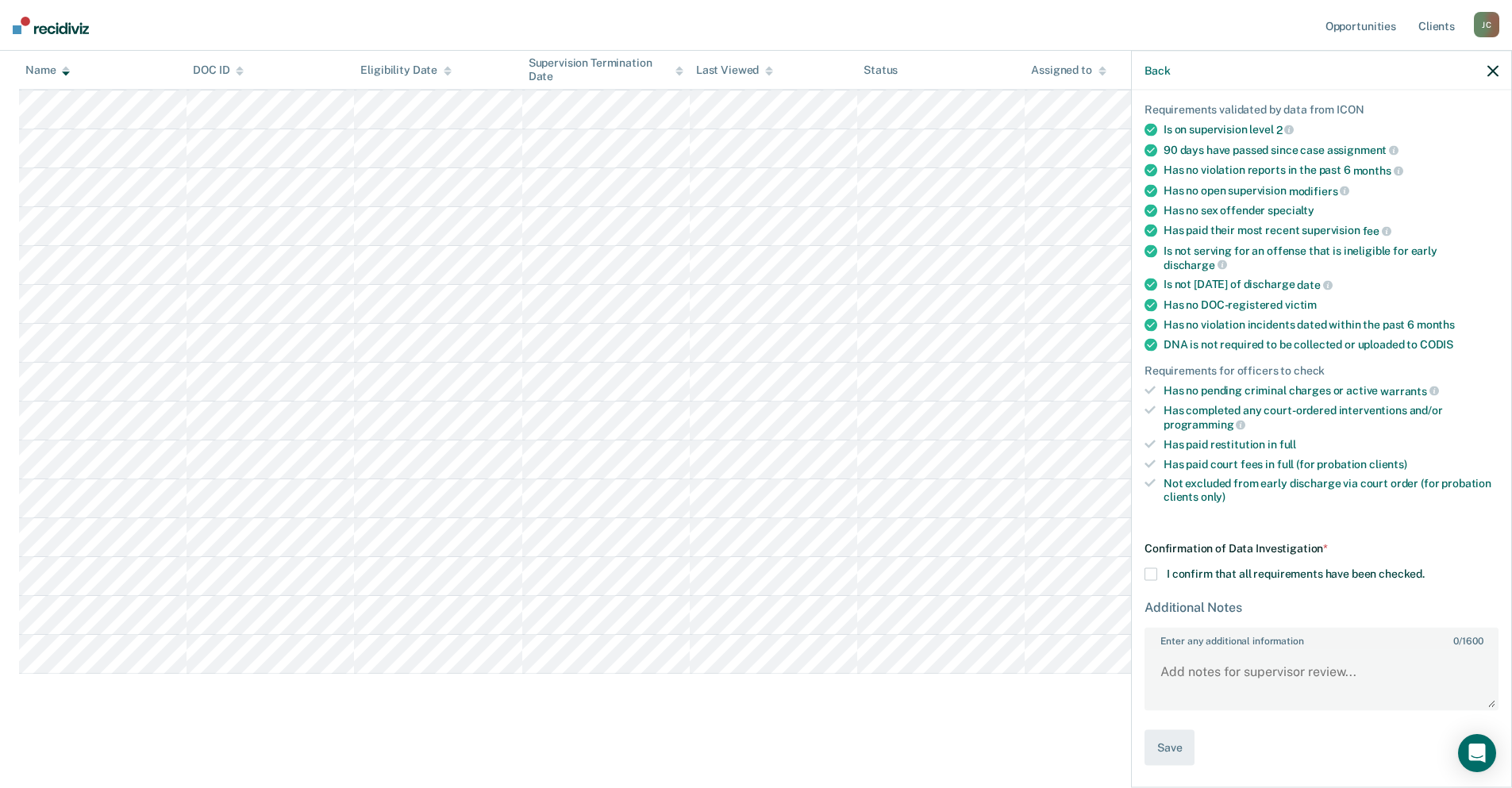
scroll to position [108, 0]
click at [1148, 575] on span at bounding box center [1150, 573] width 13 height 13
click at [1425, 567] on input "I confirm that all requirements have been checked." at bounding box center [1425, 567] width 0 height 0
click at [1171, 754] on button "Save" at bounding box center [1169, 749] width 50 height 36
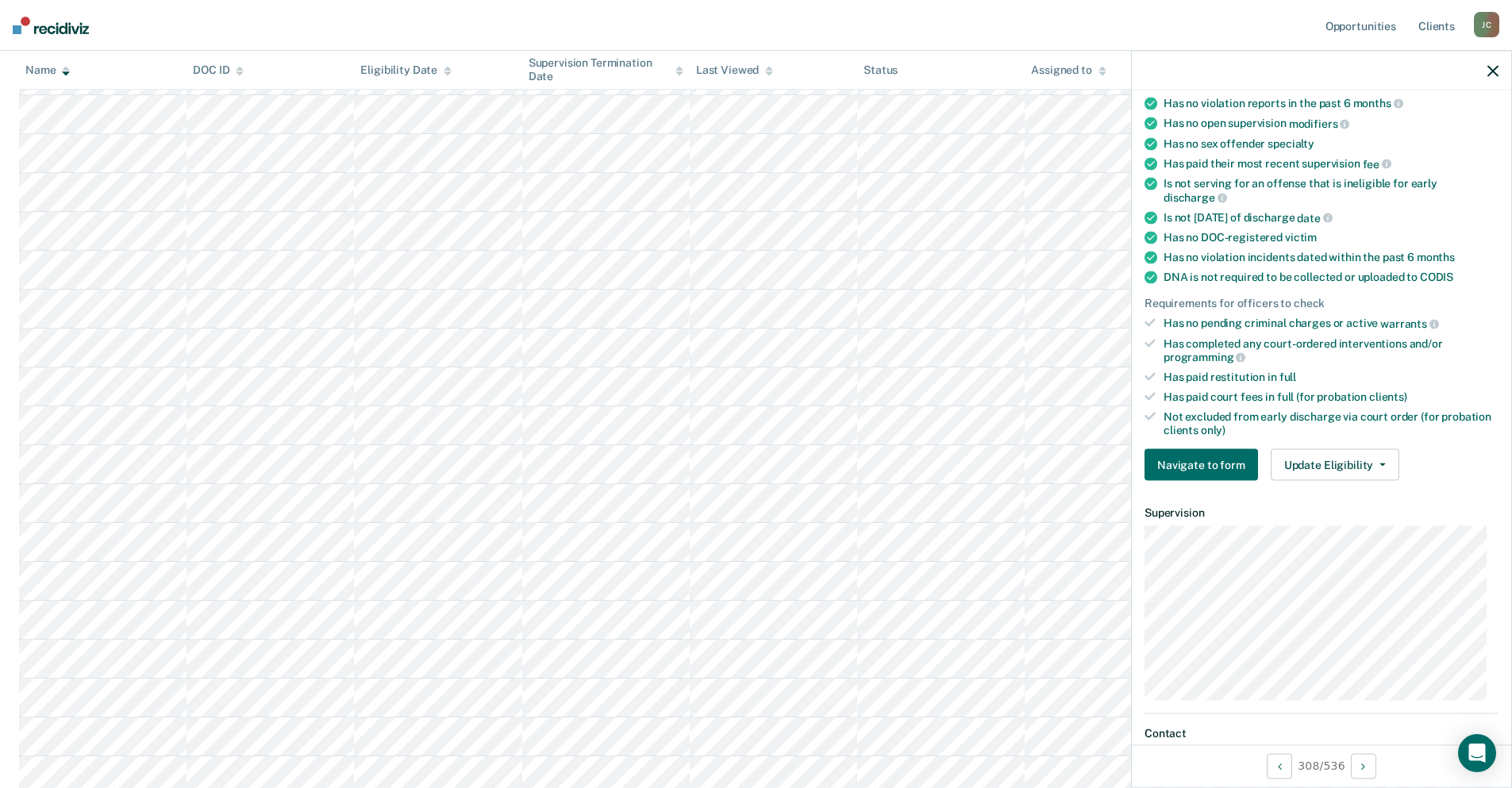
scroll to position [238, 0]
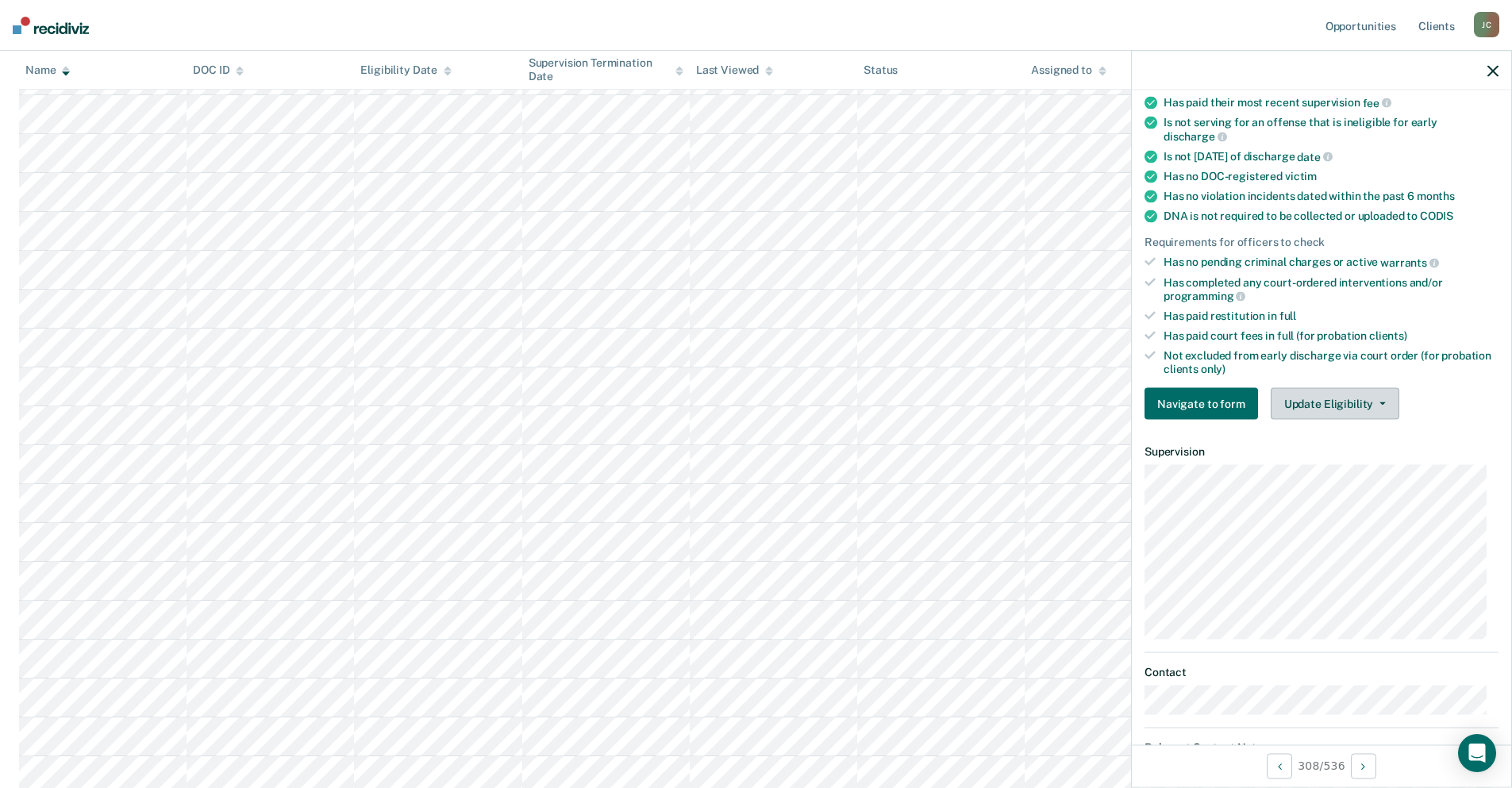
click at [1317, 412] on button "Update Eligibility" at bounding box center [1334, 404] width 128 height 32
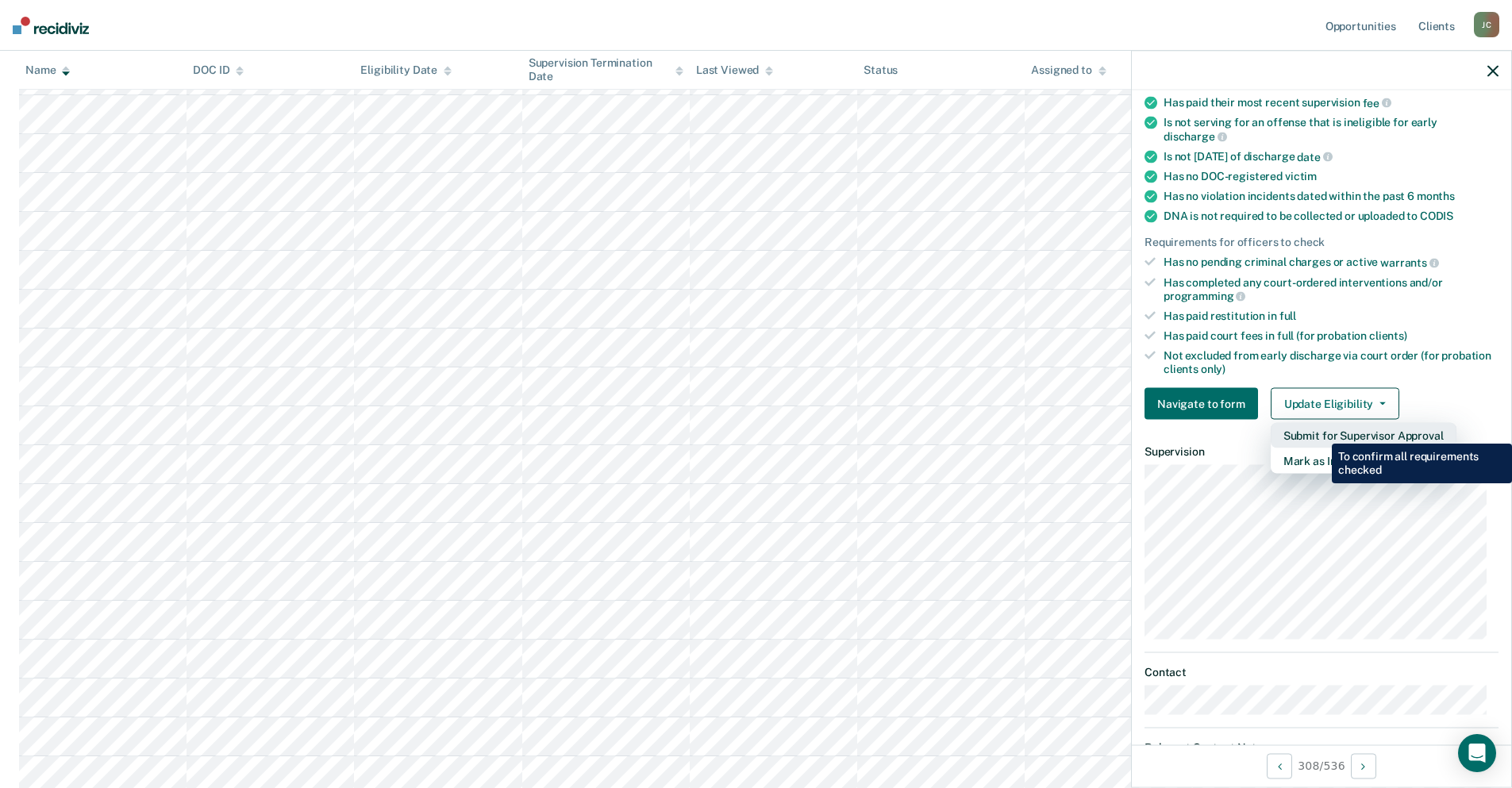
click at [1320, 431] on button "Submit for Supervisor Approval" at bounding box center [1363, 436] width 186 height 25
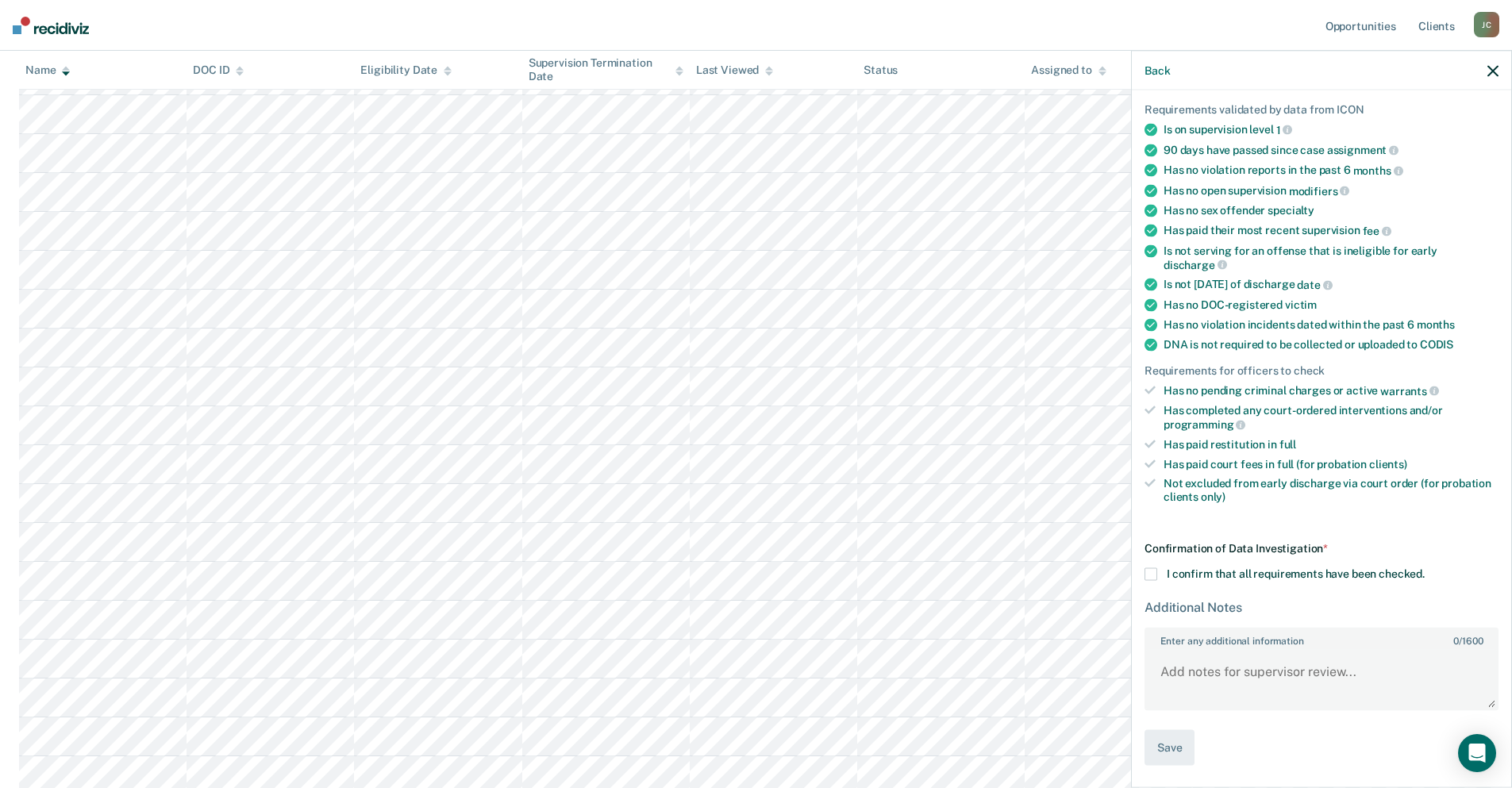
scroll to position [108, 0]
click at [1148, 571] on span at bounding box center [1150, 573] width 13 height 13
click at [1425, 567] on input "I confirm that all requirements have been checked." at bounding box center [1425, 567] width 0 height 0
click at [1173, 759] on button "Save" at bounding box center [1169, 749] width 50 height 36
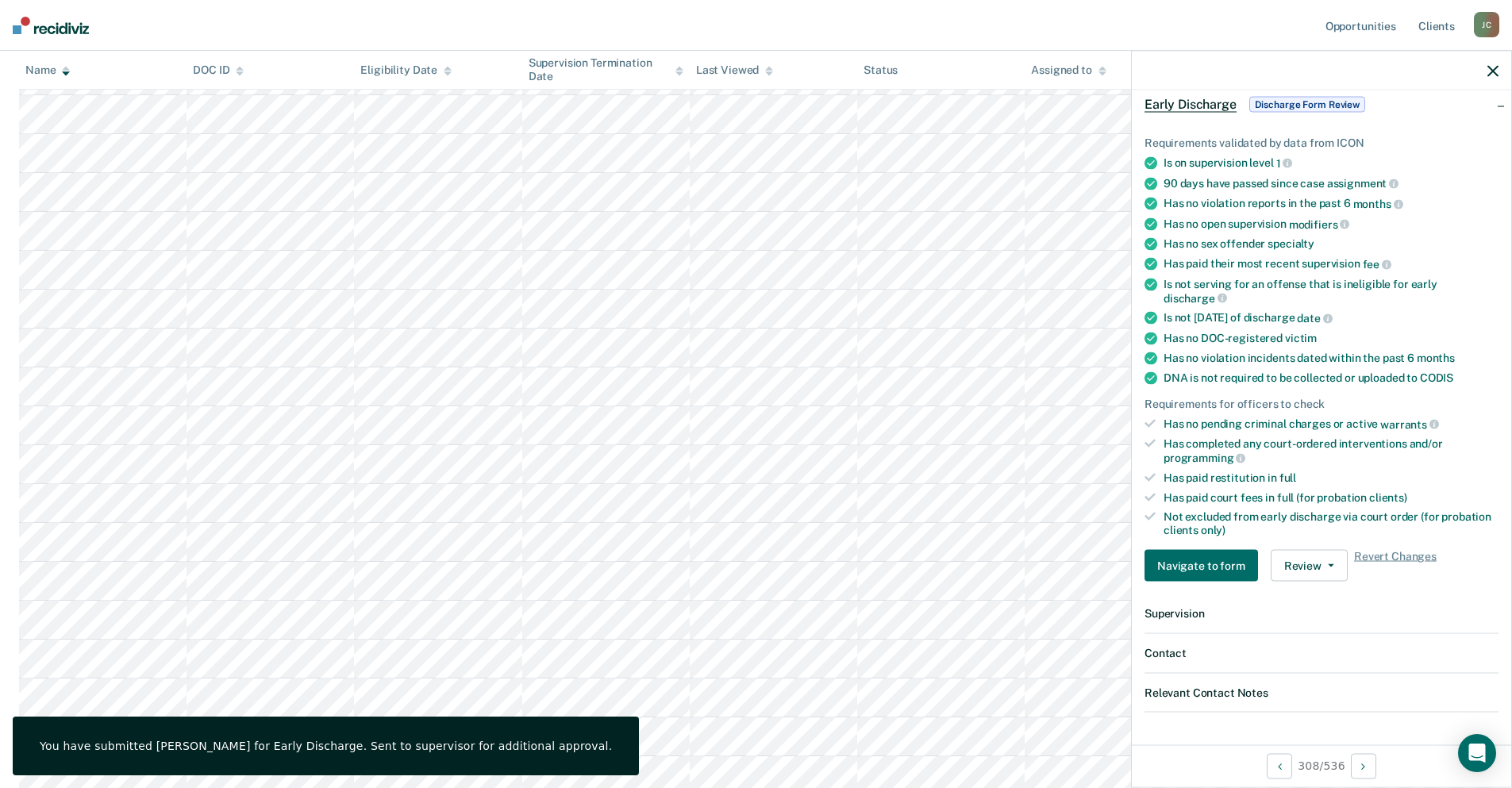
scroll to position [0, 0]
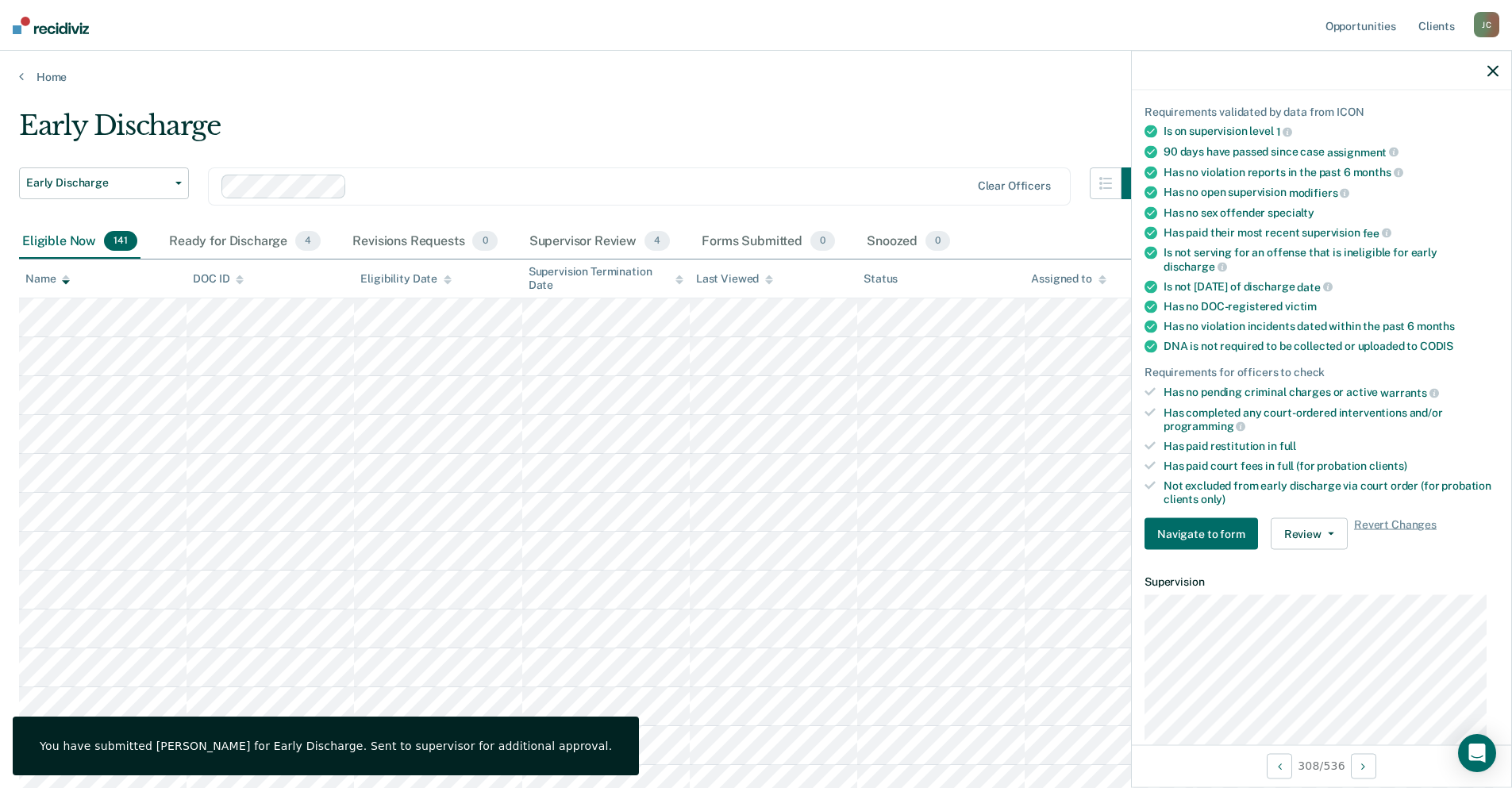
click at [1497, 65] on icon "button" at bounding box center [1493, 70] width 11 height 11
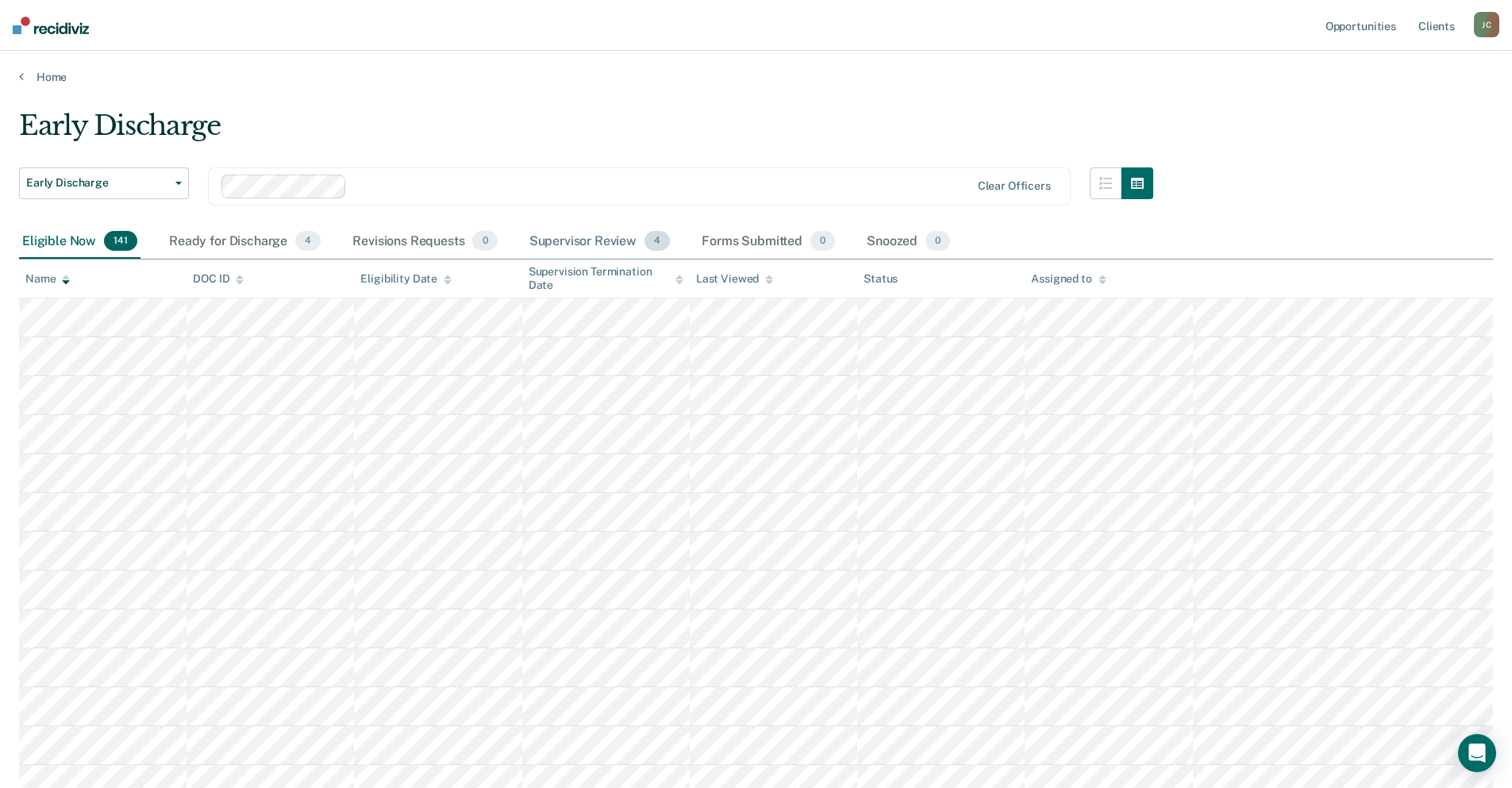
click at [550, 243] on div "Supervisor Review 4" at bounding box center [600, 243] width 148 height 35
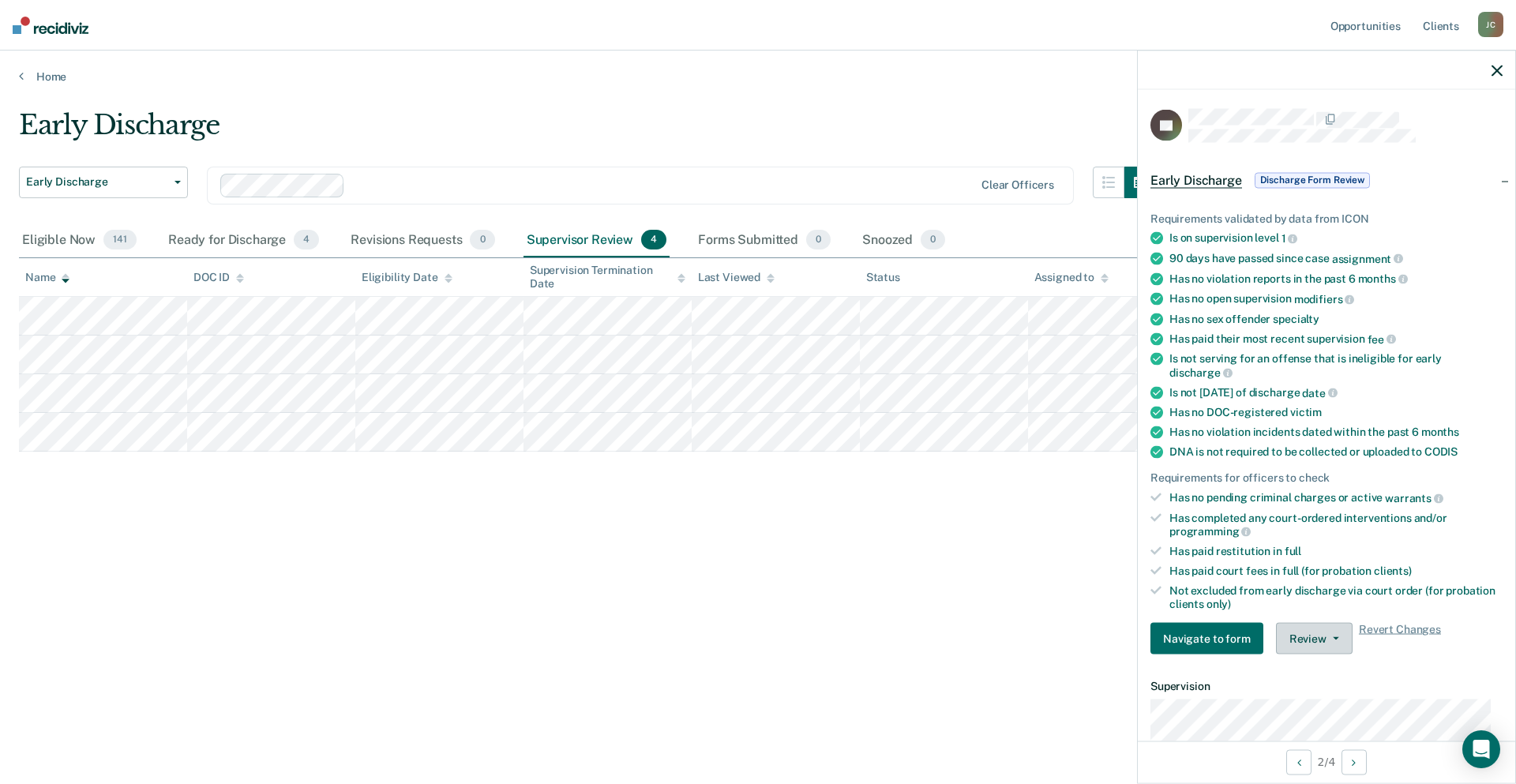
click at [1291, 633] on button "Review" at bounding box center [1315, 639] width 77 height 32
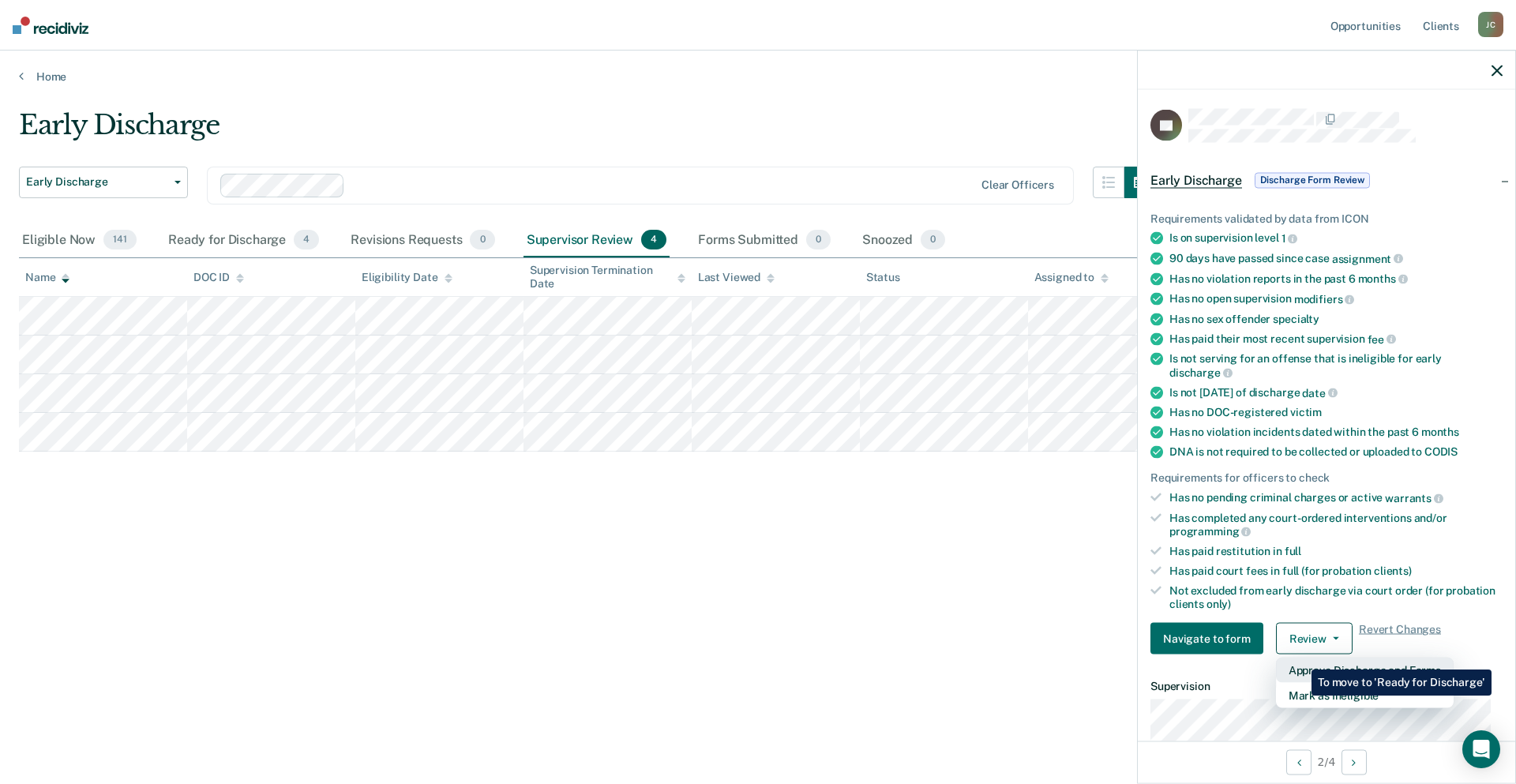
click at [1300, 657] on button "Approve Discharge and Forms" at bounding box center [1365, 670] width 178 height 25
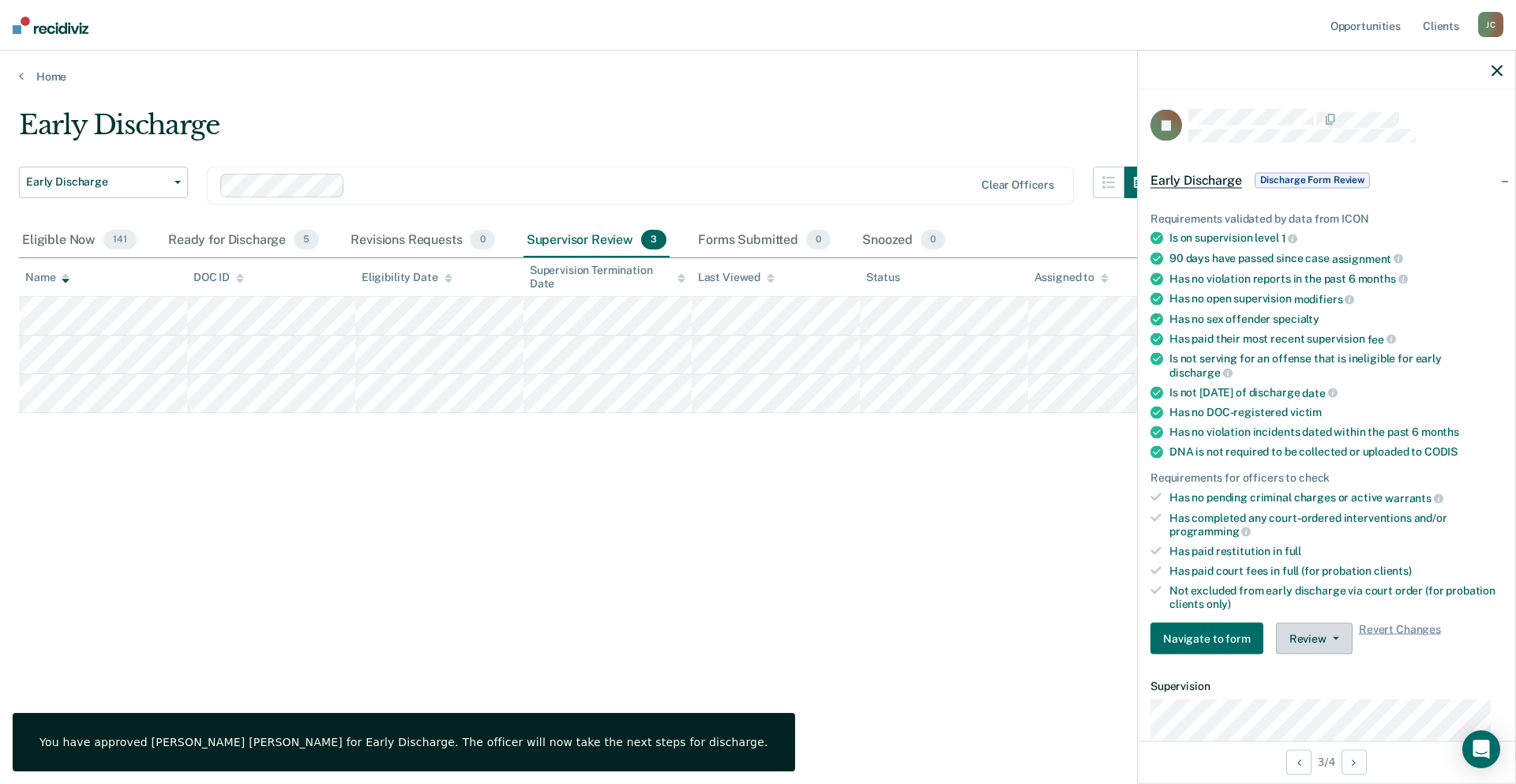
drag, startPoint x: 1290, startPoint y: 635, endPoint x: 1297, endPoint y: 642, distance: 9.9
click at [1290, 635] on button "Review" at bounding box center [1315, 639] width 77 height 32
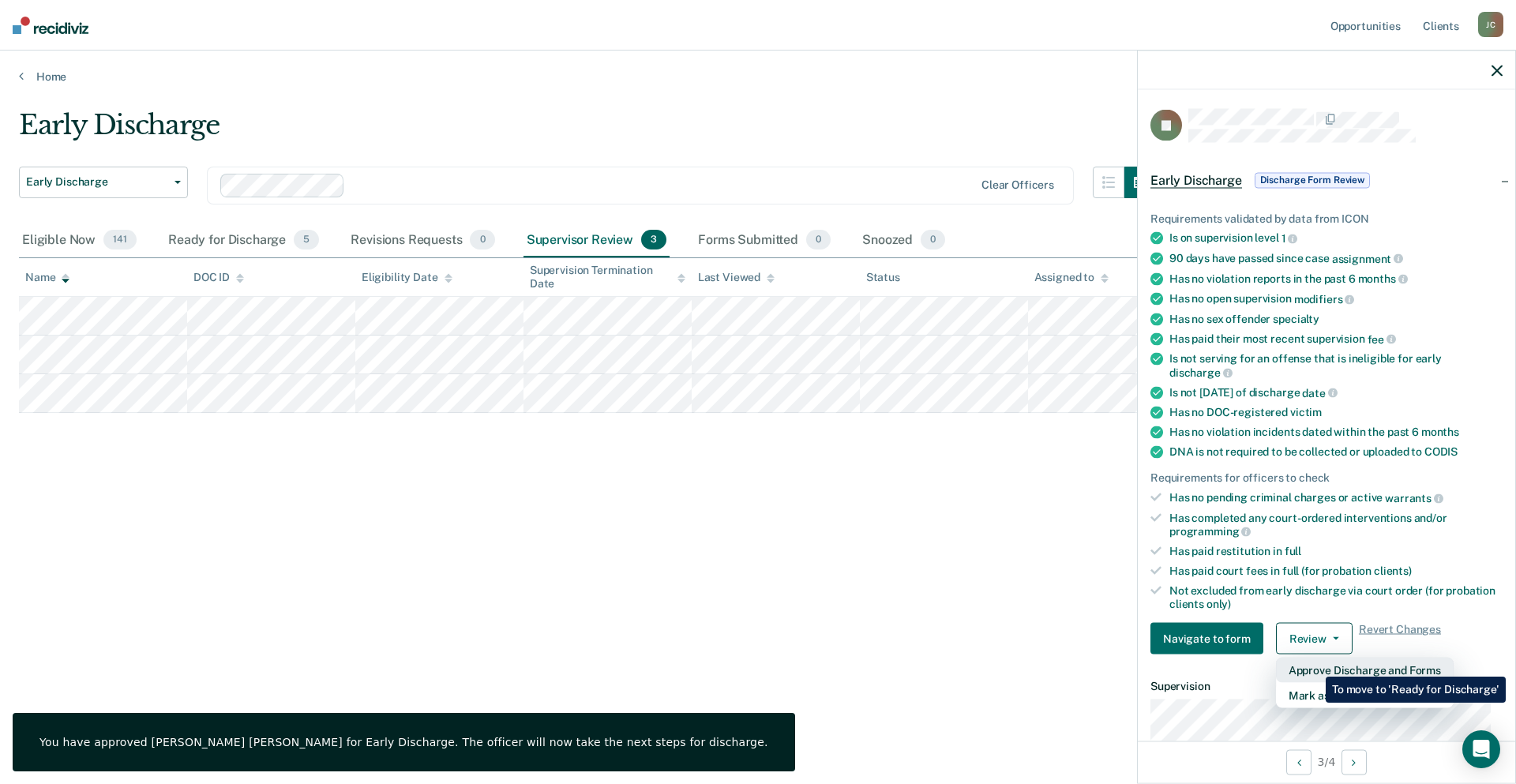
click at [1314, 665] on button "Approve Discharge and Forms" at bounding box center [1365, 670] width 178 height 25
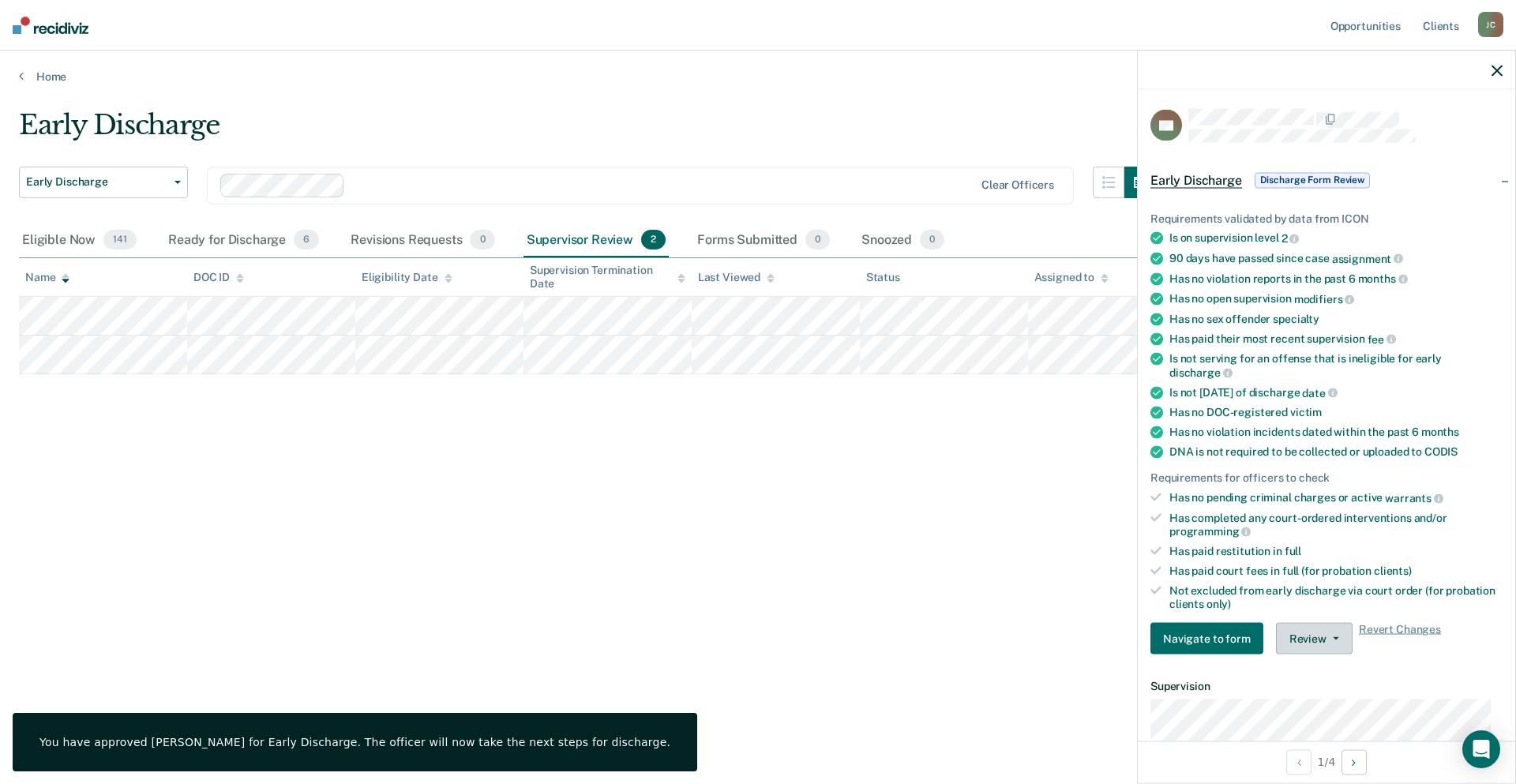
click at [1289, 638] on button "Review" at bounding box center [1315, 639] width 77 height 32
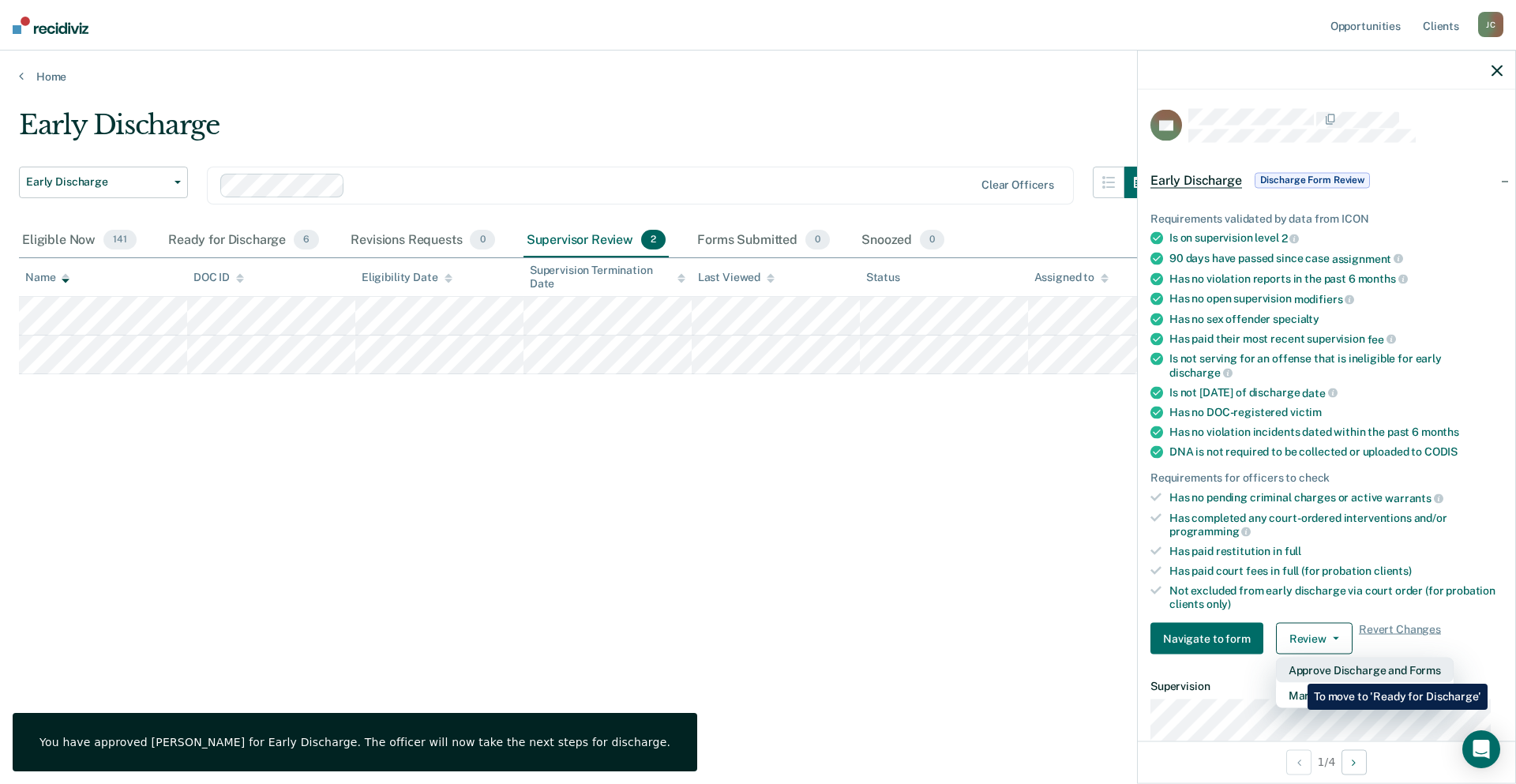
click at [1295, 671] on button "Approve Discharge and Forms" at bounding box center [1365, 670] width 178 height 25
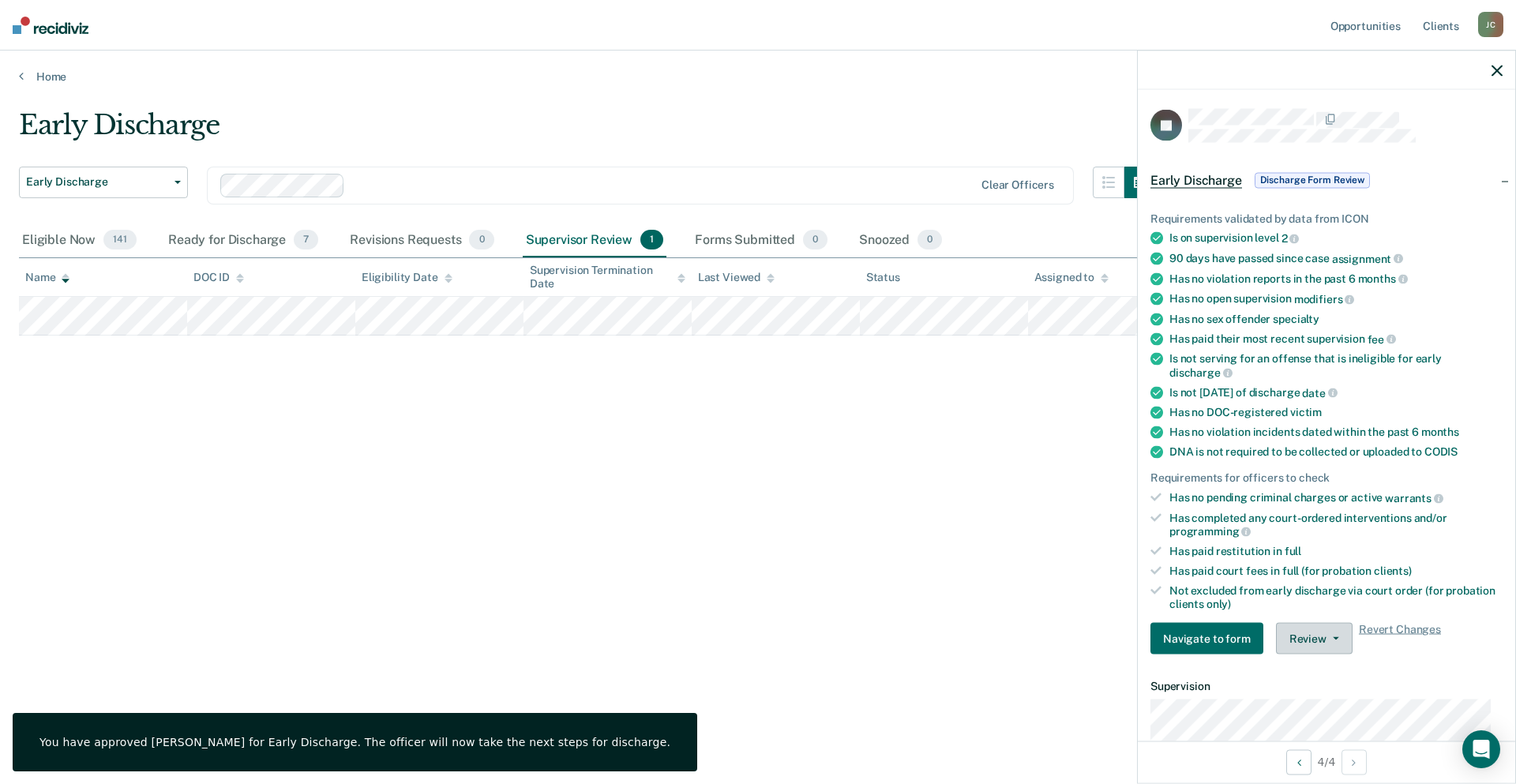
click at [1311, 649] on button "Review" at bounding box center [1315, 639] width 77 height 32
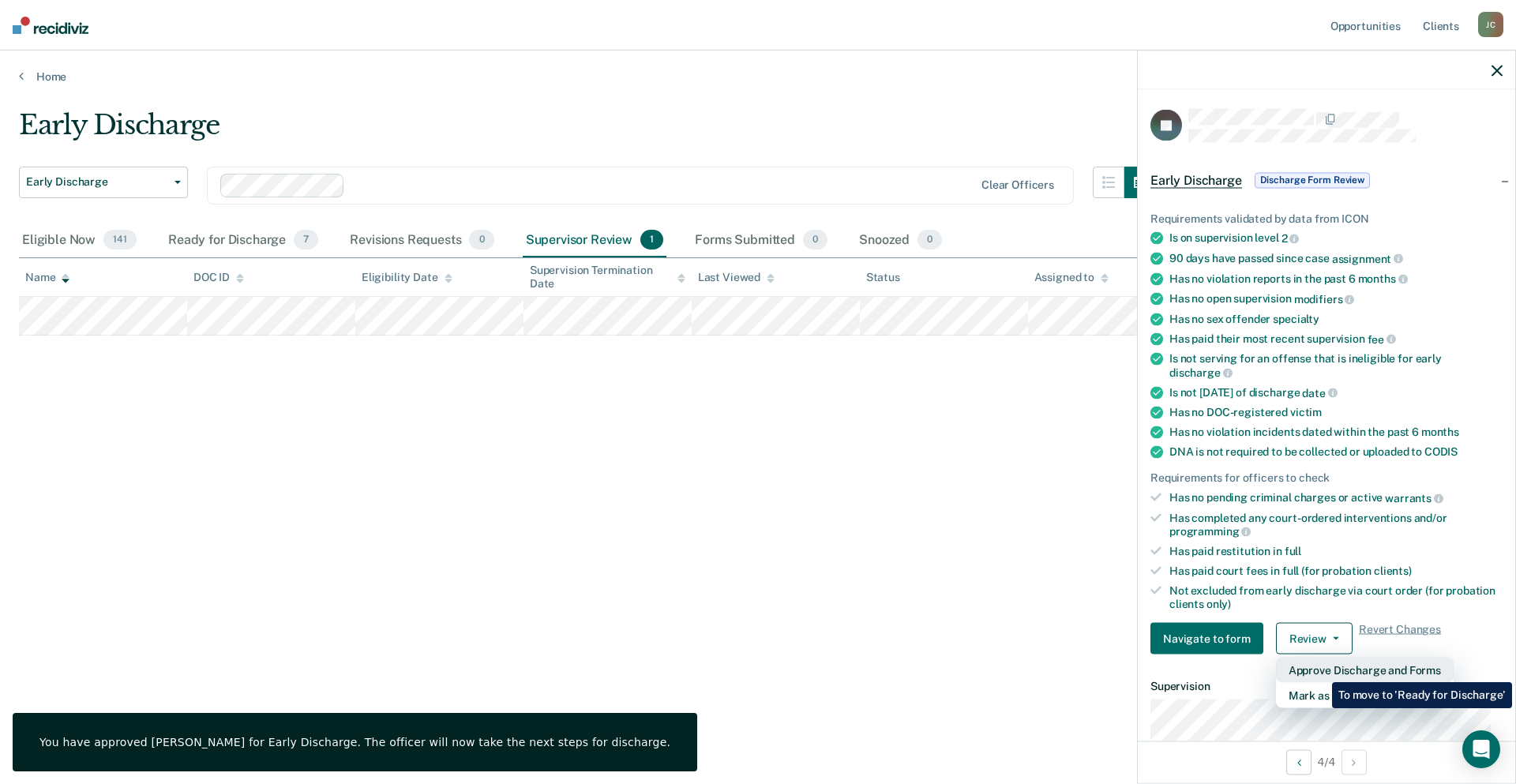
click at [1321, 670] on button "Approve Discharge and Forms" at bounding box center [1365, 670] width 178 height 25
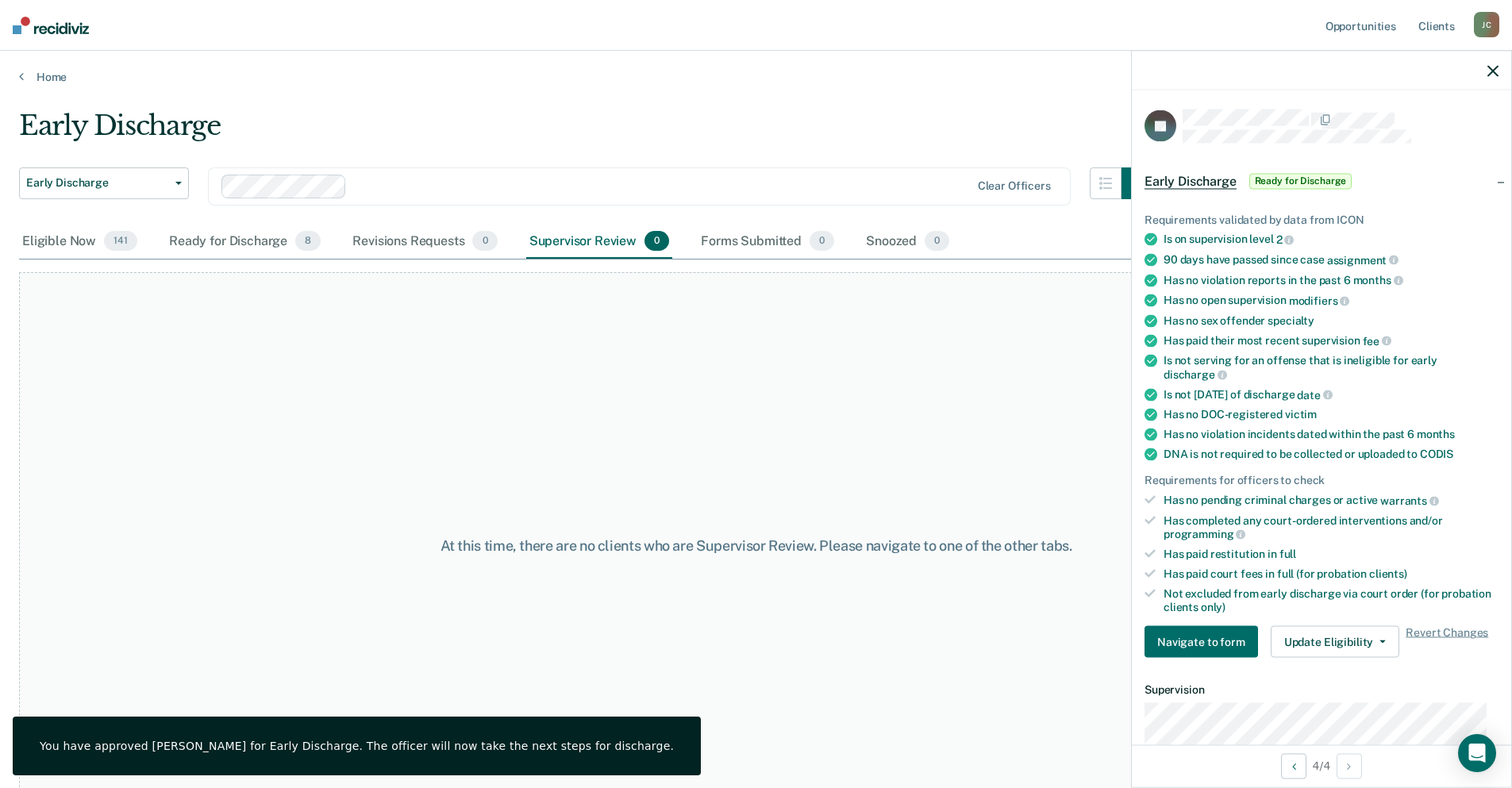
click at [1504, 70] on div at bounding box center [1321, 70] width 379 height 39
click at [1498, 70] on icon "button" at bounding box center [1493, 70] width 11 height 11
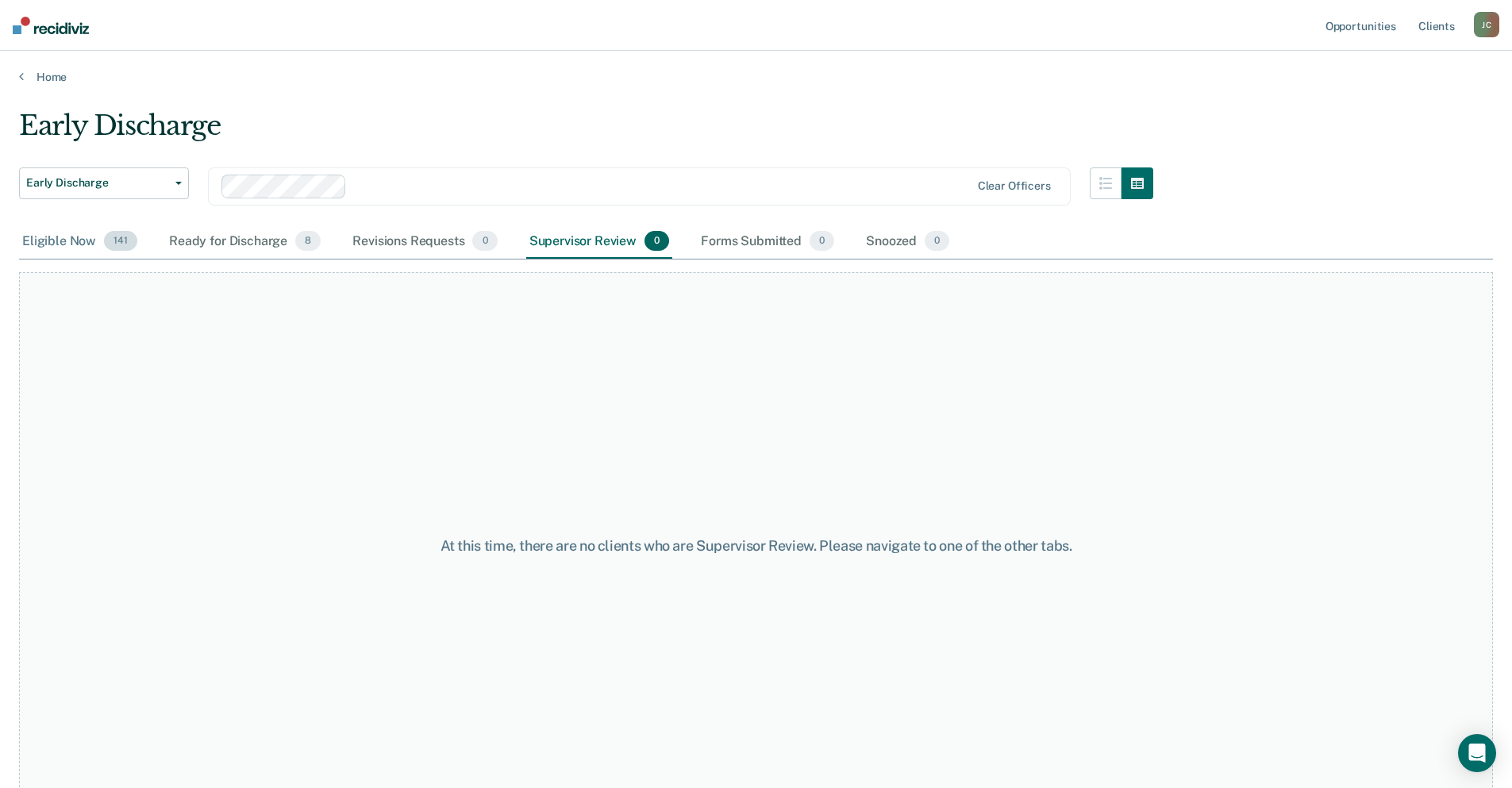
click at [44, 233] on div "Eligible Now 141" at bounding box center [80, 243] width 122 height 35
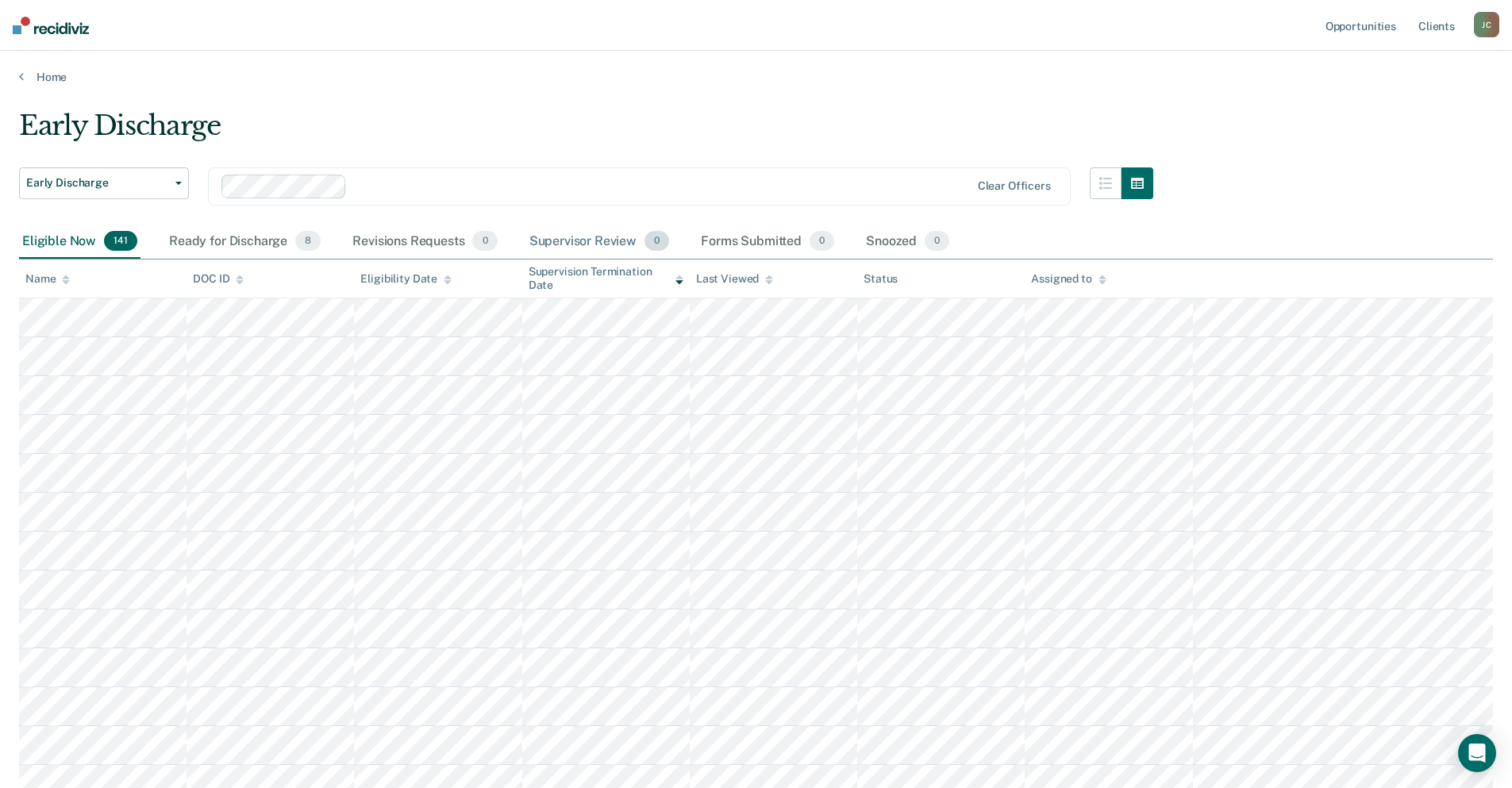
click at [582, 238] on div "Supervisor Review 0" at bounding box center [599, 243] width 147 height 35
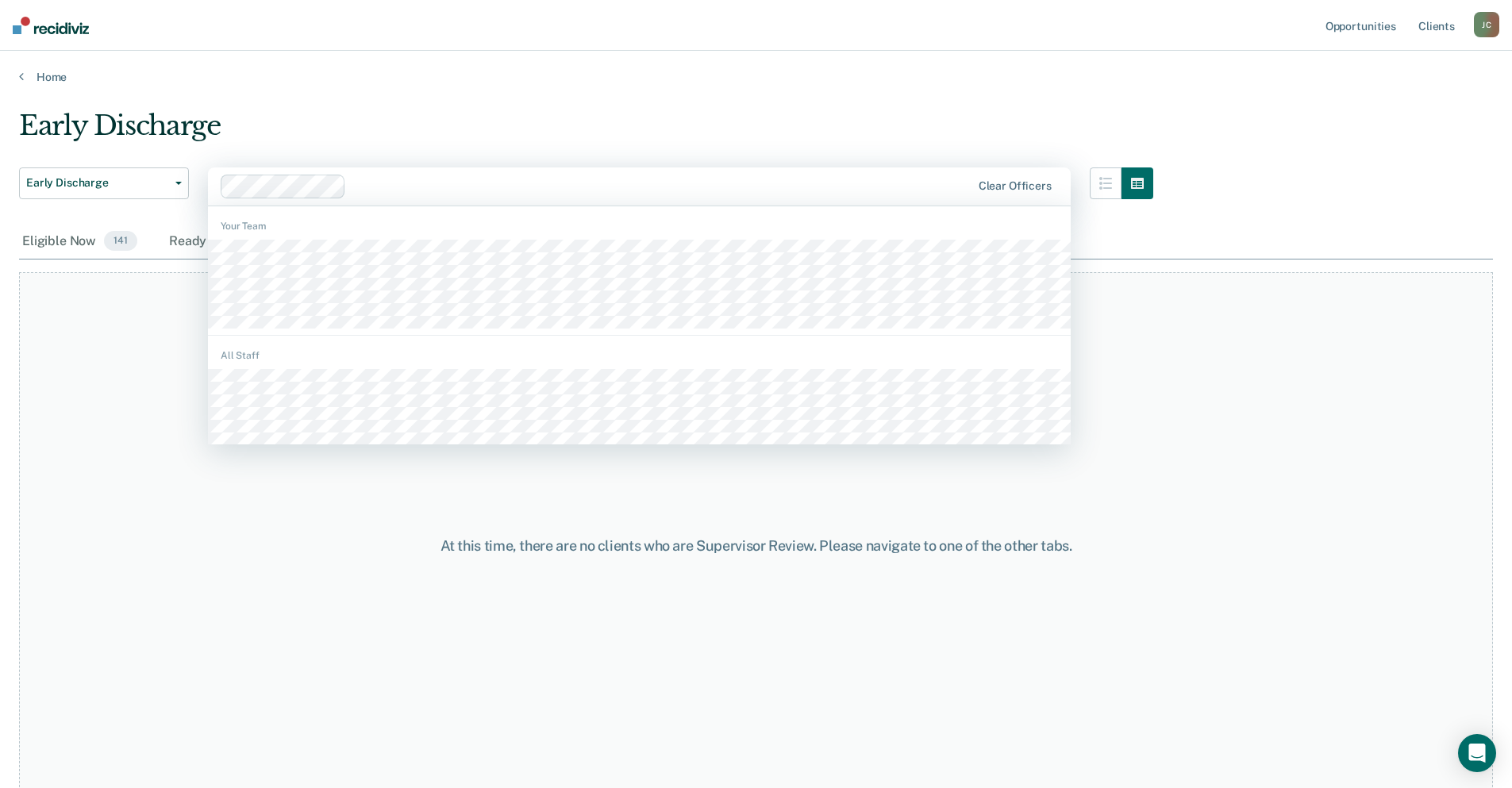
click at [507, 181] on div at bounding box center [661, 186] width 617 height 18
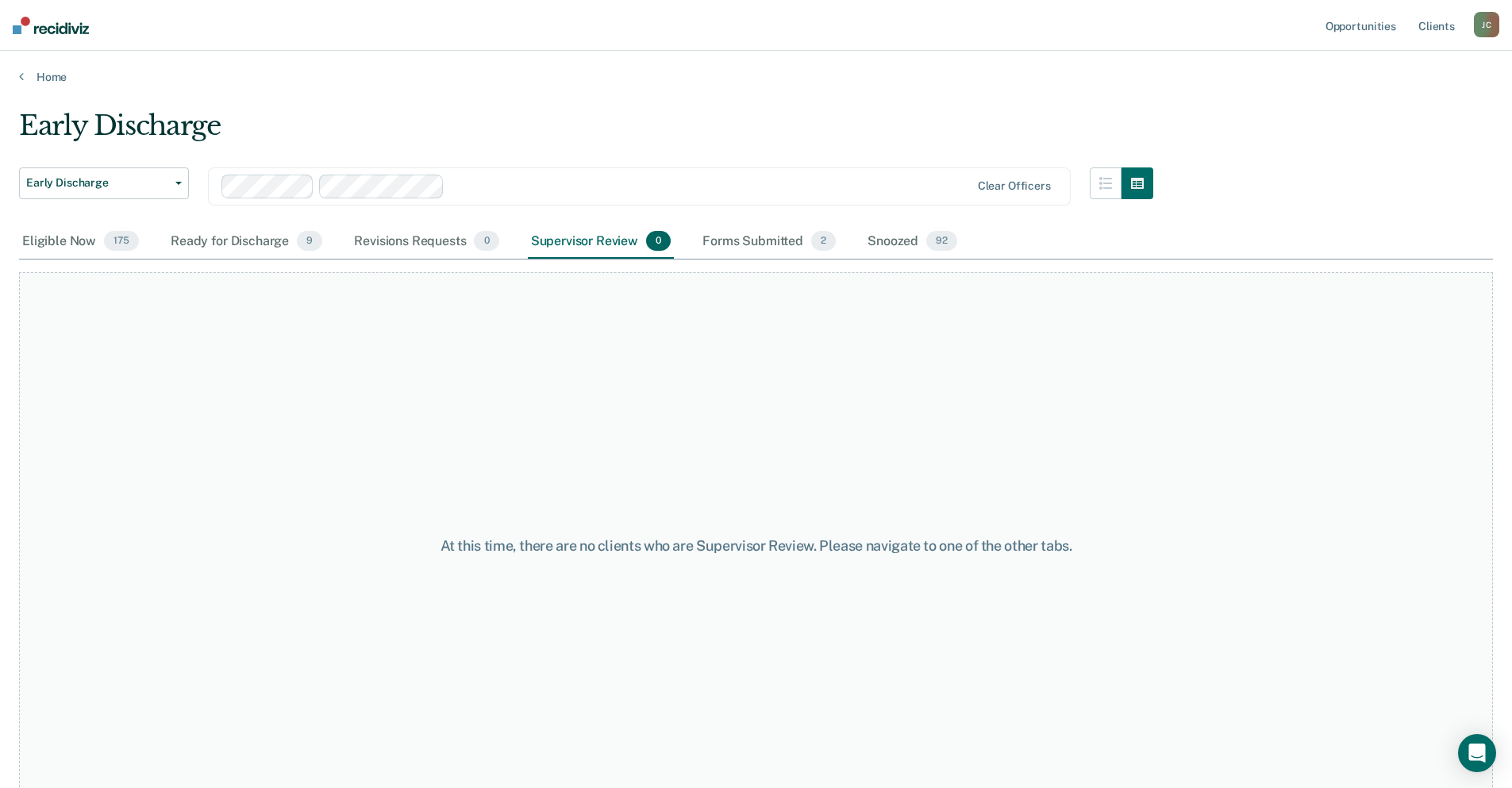
click at [620, 185] on div at bounding box center [710, 186] width 519 height 18
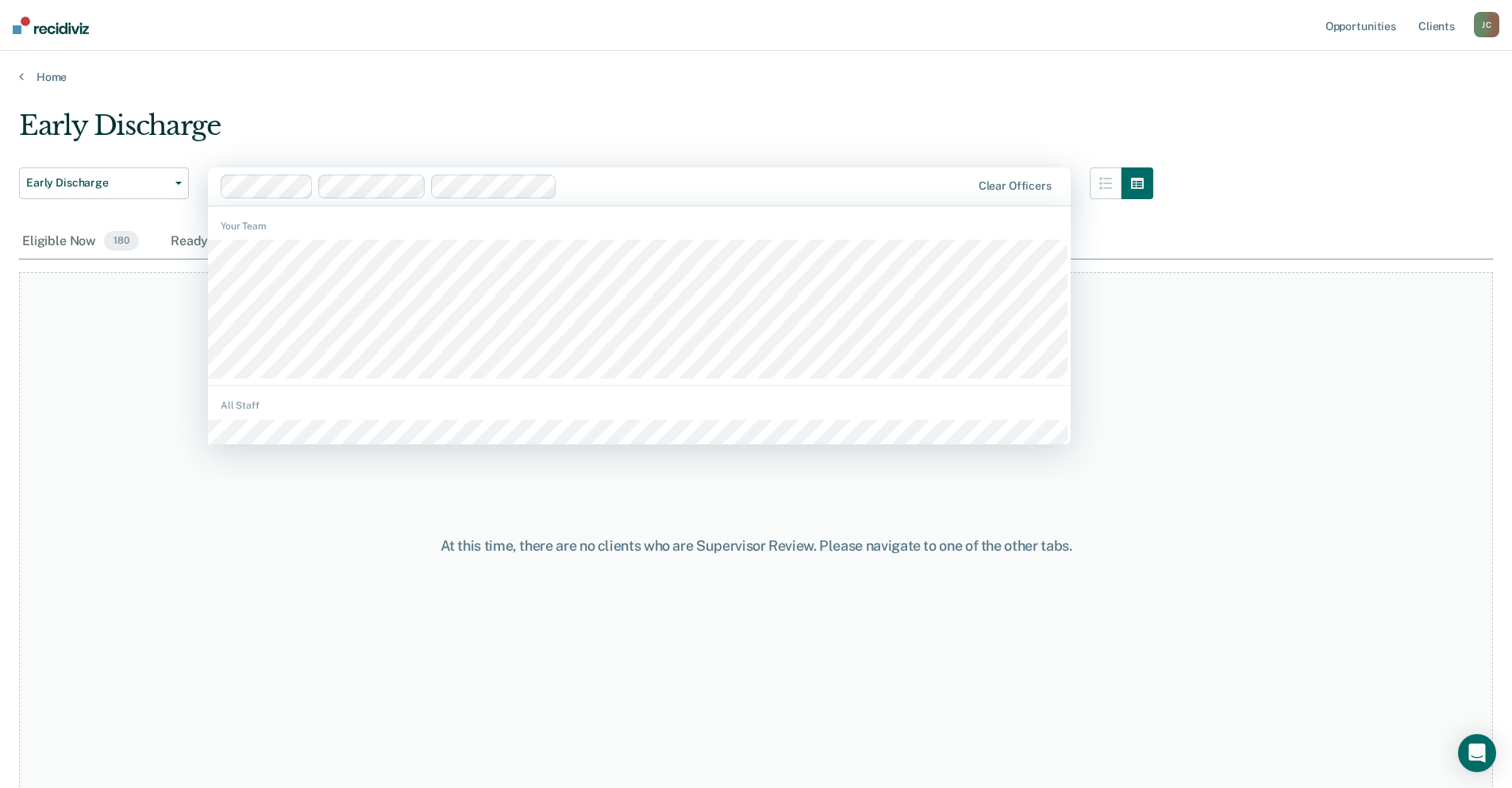
click at [610, 181] on div at bounding box center [766, 186] width 407 height 18
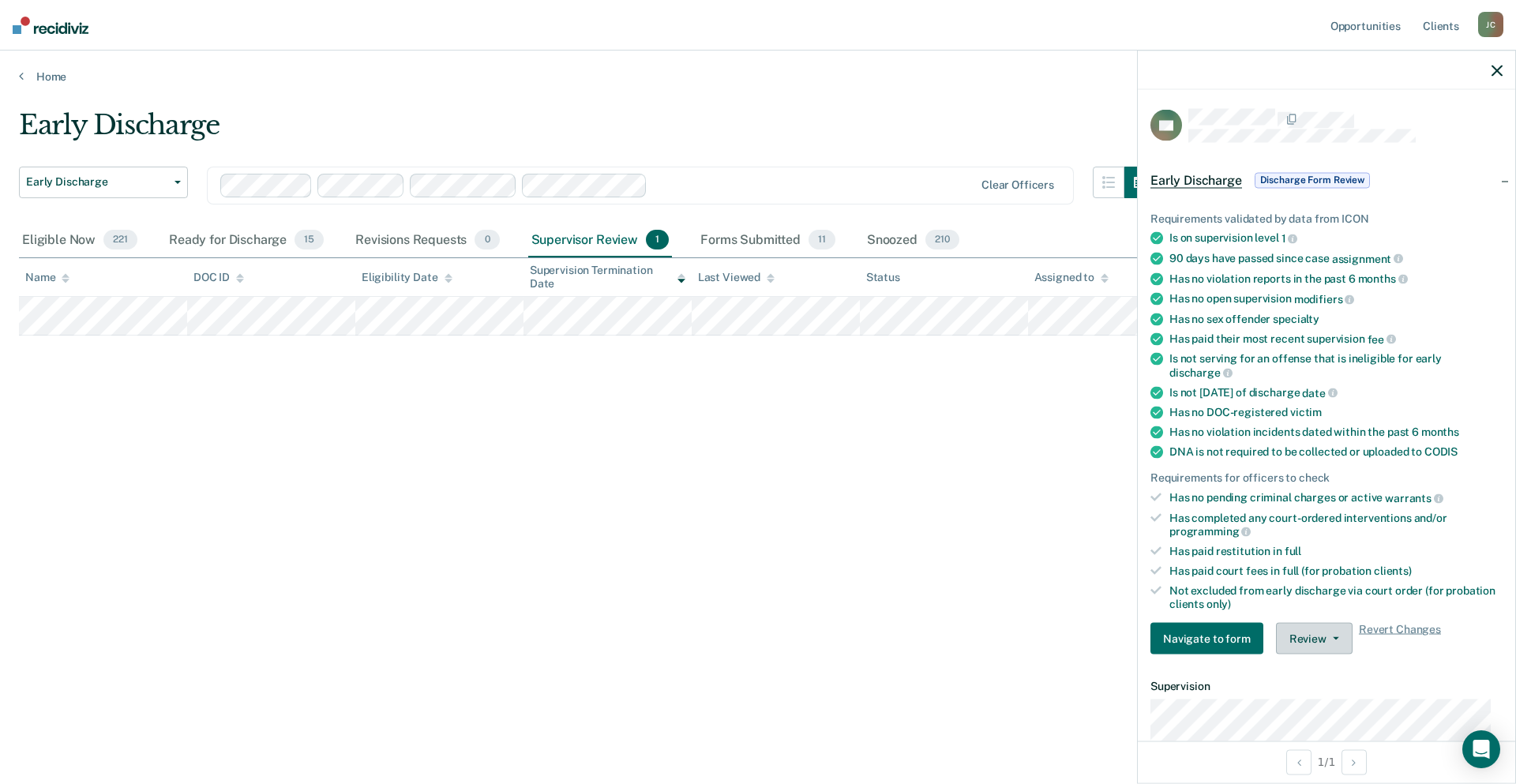
click at [1306, 637] on button "Review" at bounding box center [1315, 639] width 77 height 32
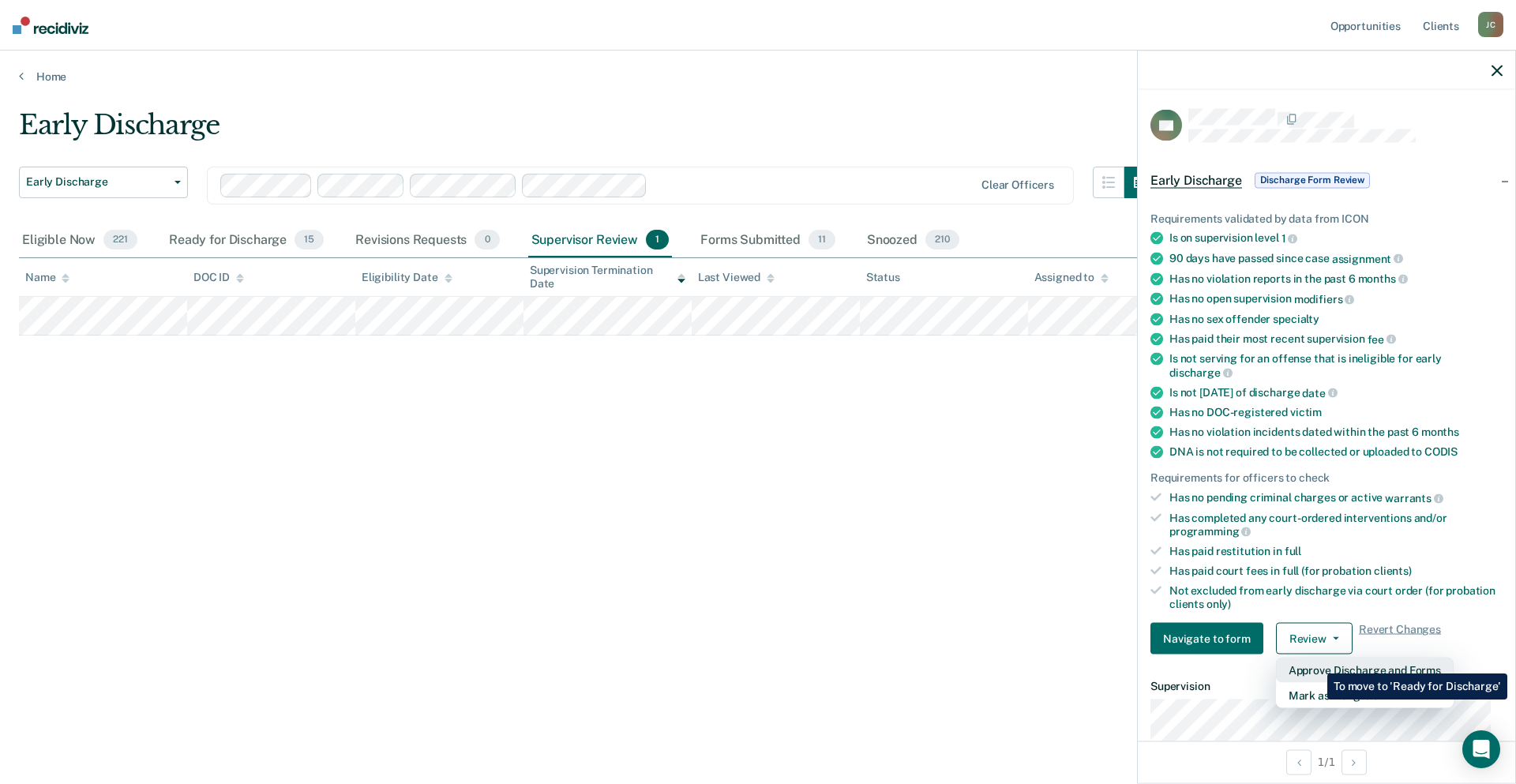
click at [1316, 661] on button "Approve Discharge and Forms" at bounding box center [1365, 670] width 178 height 25
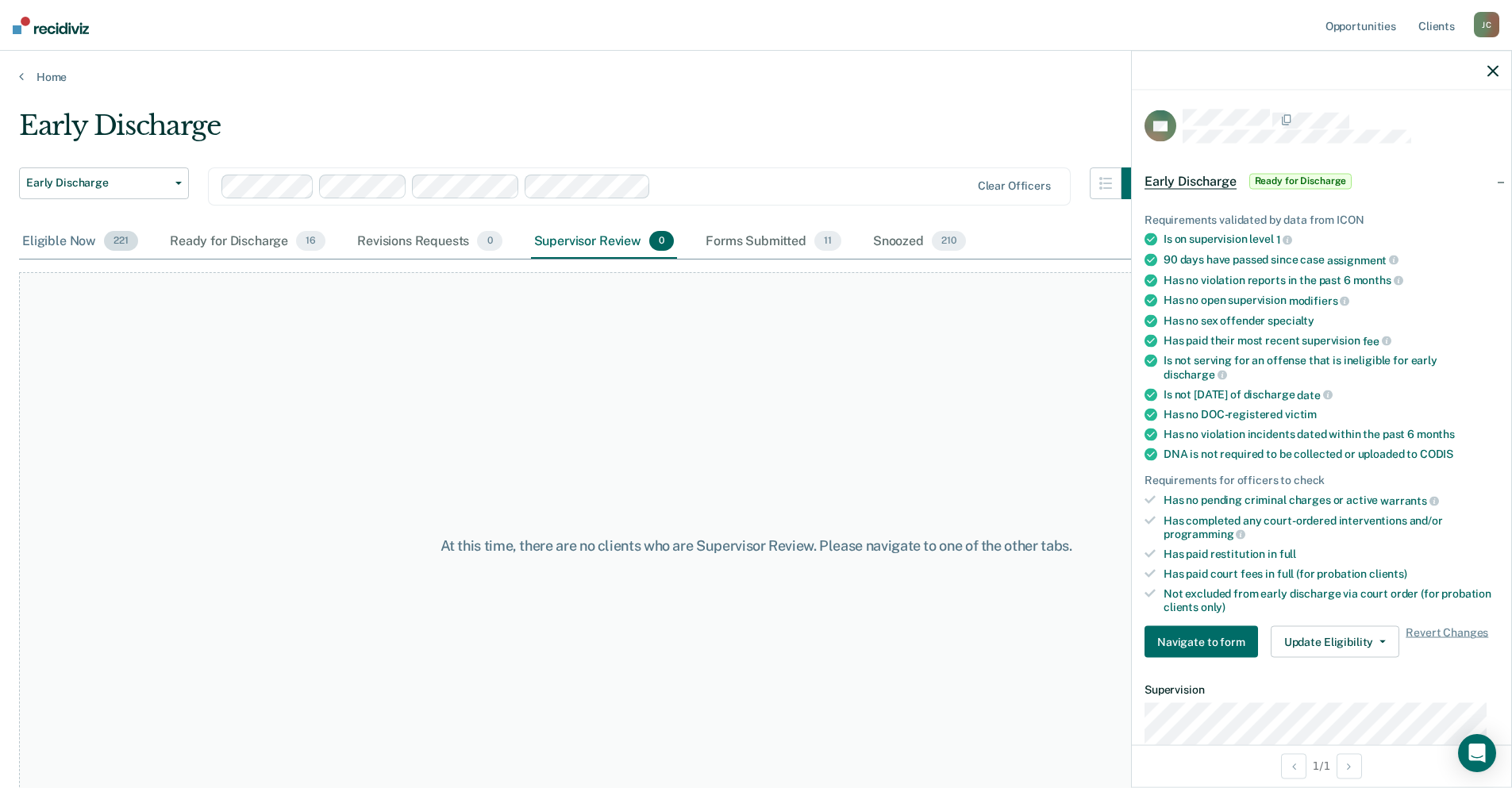
click at [66, 236] on div "Eligible Now 221" at bounding box center [81, 243] width 123 height 35
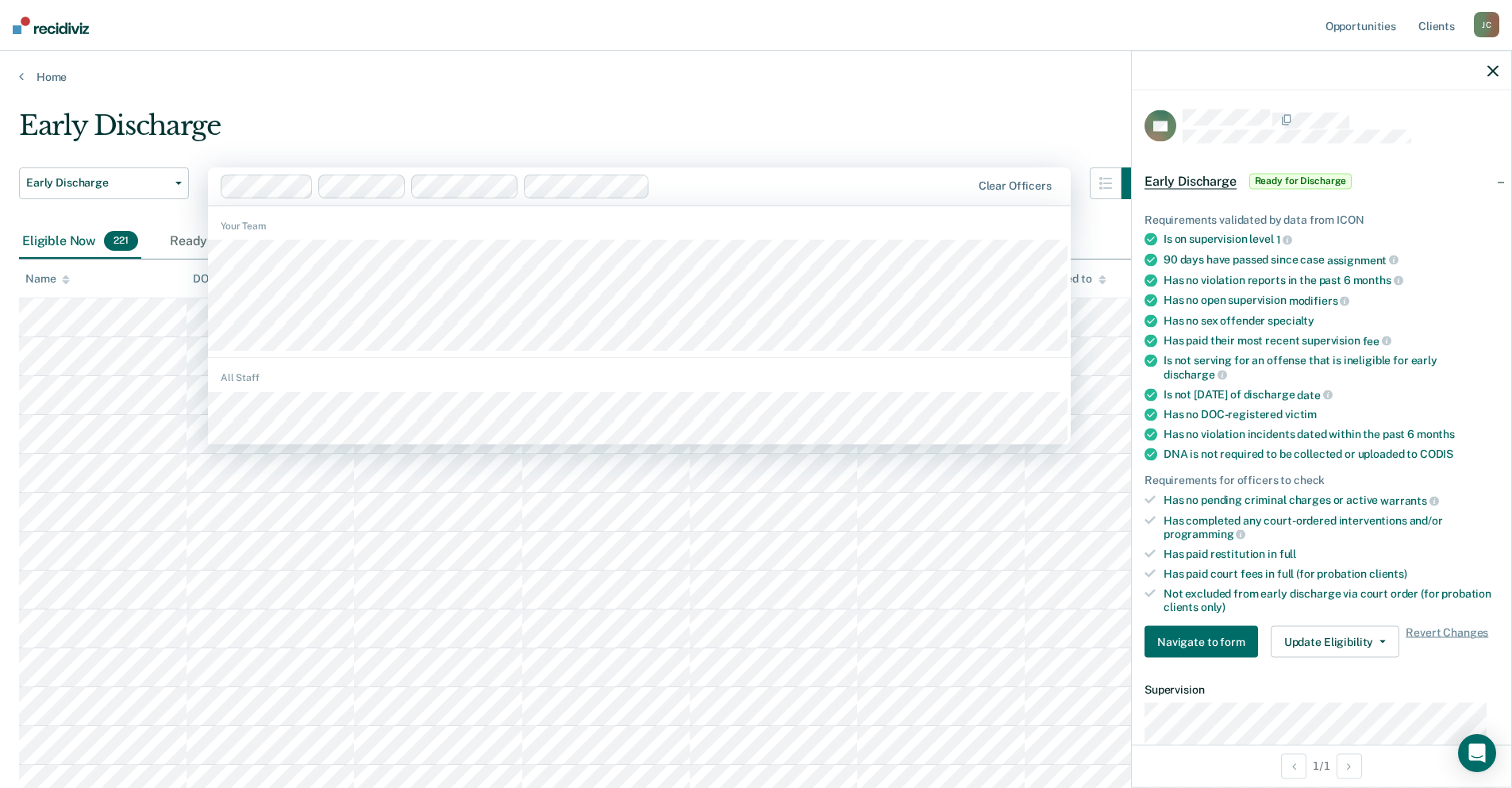
click at [787, 181] on div at bounding box center [814, 186] width 314 height 18
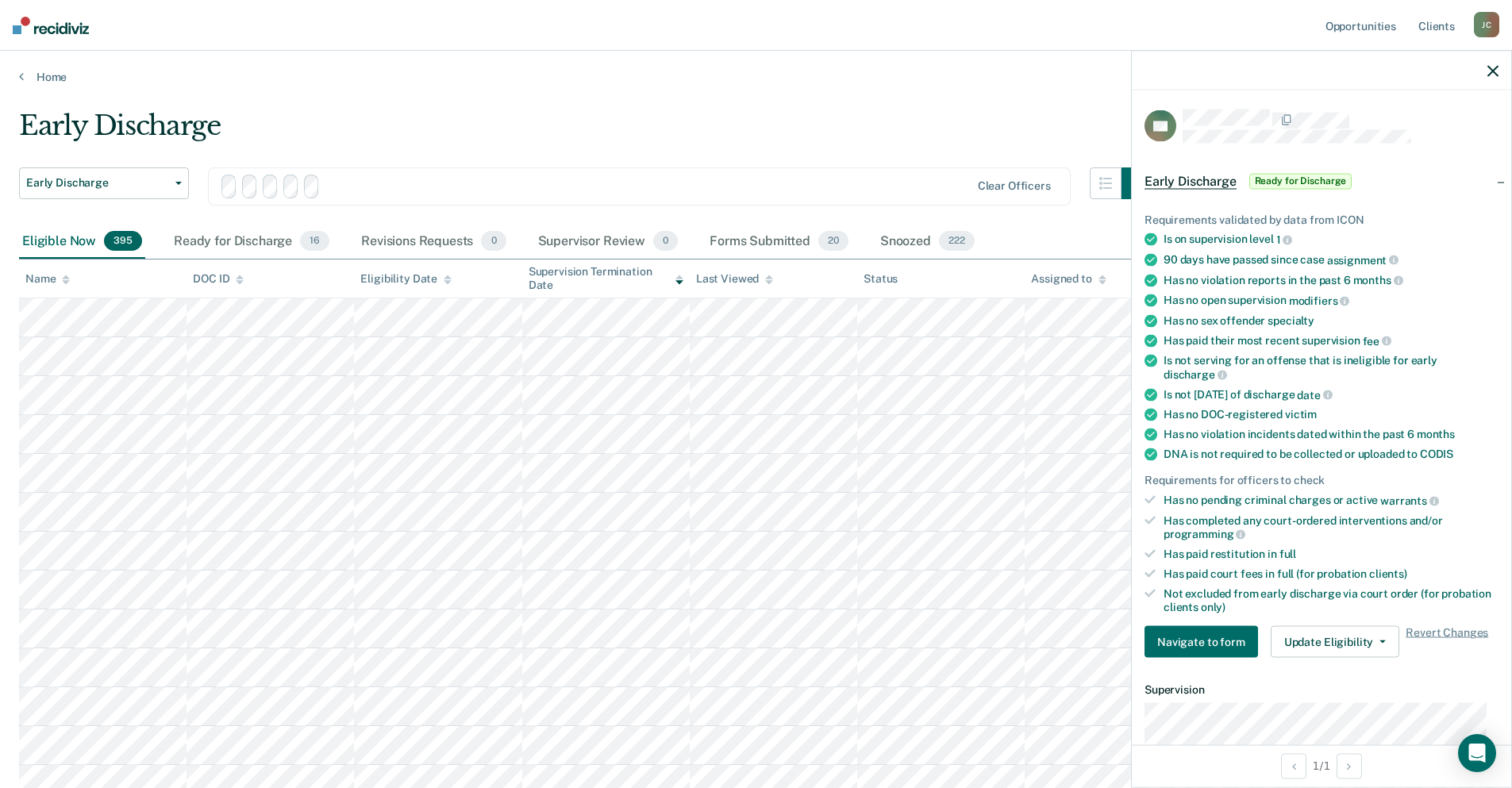
click at [871, 180] on div at bounding box center [648, 186] width 644 height 18
click at [938, 177] on div at bounding box center [932, 186] width 74 height 18
